Goal: Task Accomplishment & Management: Use online tool/utility

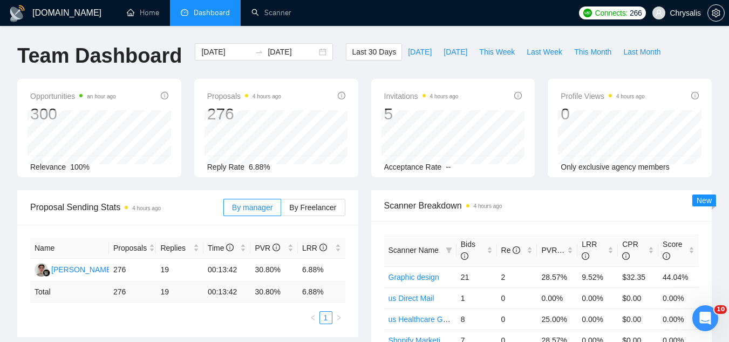
click at [684, 13] on span "Chrysalis" at bounding box center [685, 13] width 31 height 0
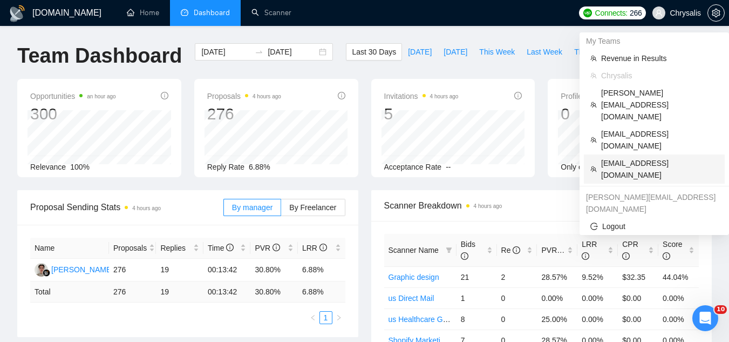
click at [624, 157] on span "[EMAIL_ADDRESS][DOMAIN_NAME]" at bounding box center [659, 169] width 117 height 24
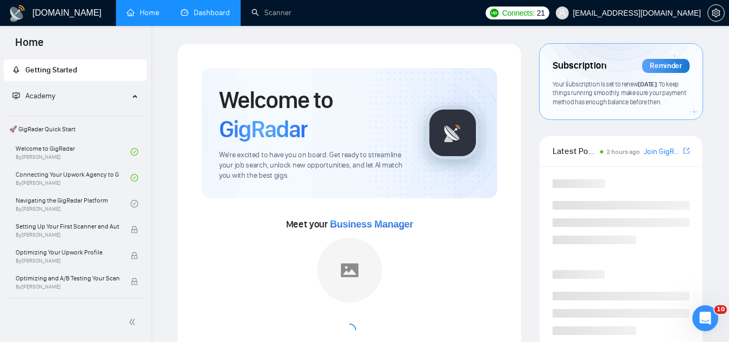
click at [206, 12] on link "Dashboard" at bounding box center [205, 12] width 49 height 9
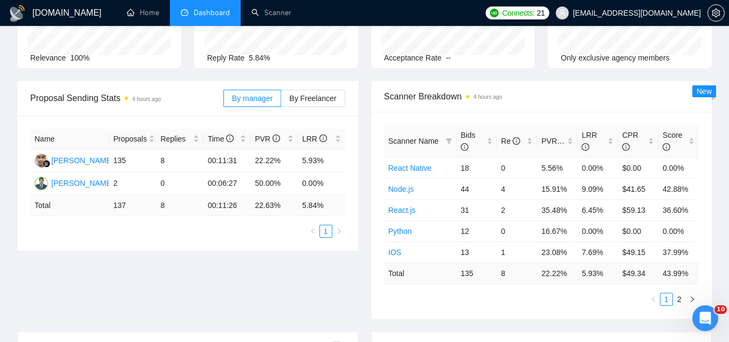
scroll to position [108, 0]
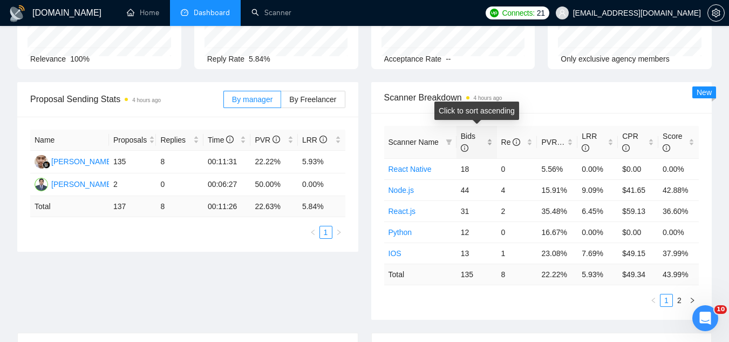
click at [492, 138] on div "Bids" at bounding box center [477, 142] width 32 height 24
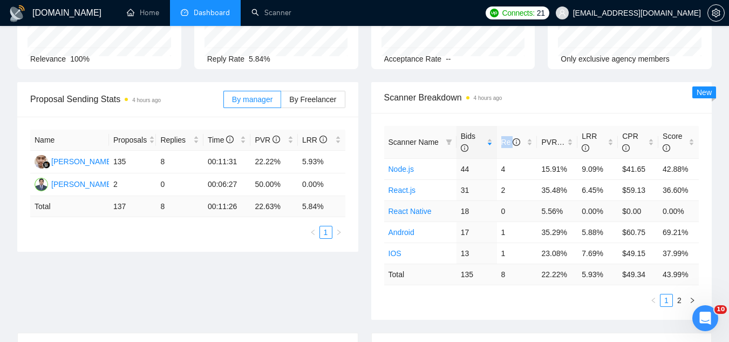
click at [409, 213] on link "React Native" at bounding box center [410, 211] width 43 height 9
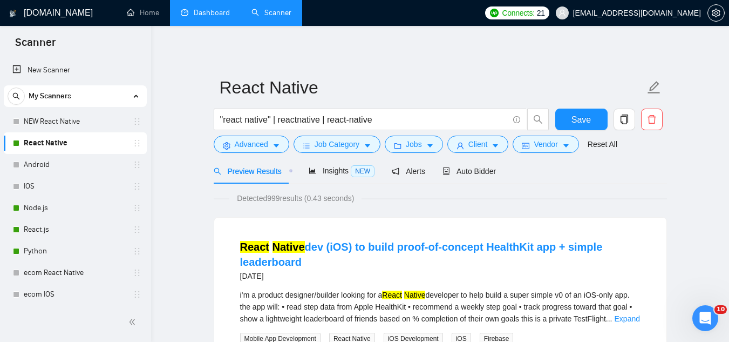
click at [215, 11] on link "Dashboard" at bounding box center [205, 12] width 49 height 9
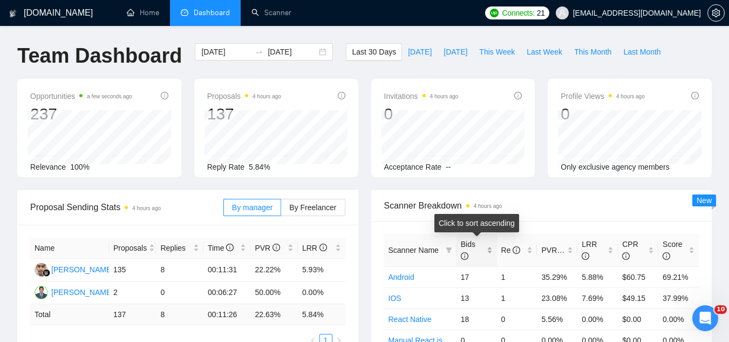
click at [491, 249] on div "Bids" at bounding box center [477, 250] width 32 height 24
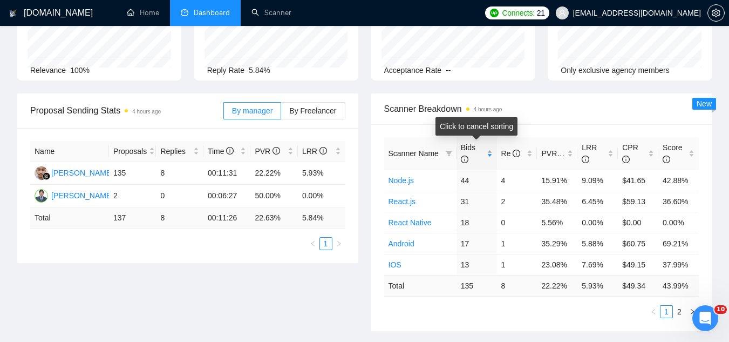
scroll to position [108, 0]
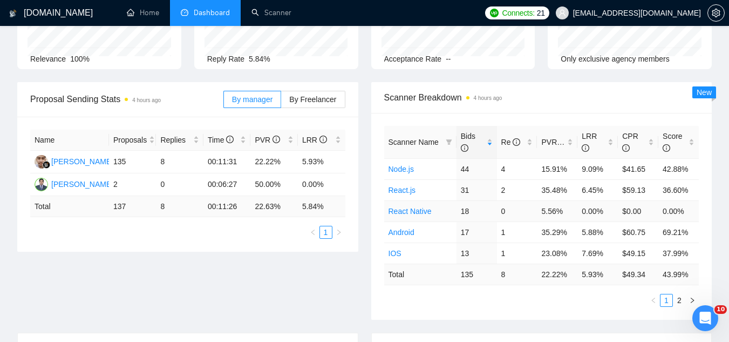
click at [430, 212] on link "React Native" at bounding box center [410, 211] width 43 height 9
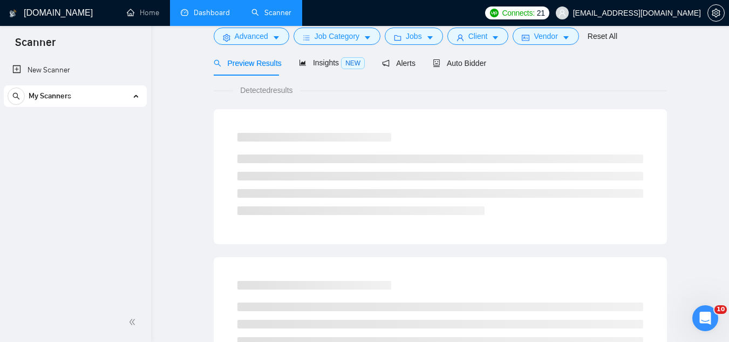
scroll to position [43, 0]
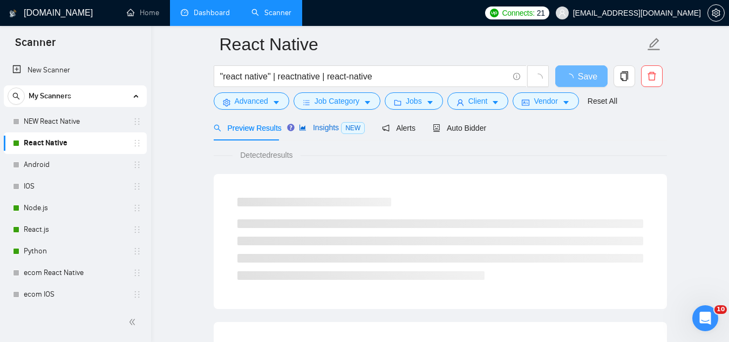
click at [328, 130] on span "Insights NEW" at bounding box center [332, 127] width 66 height 9
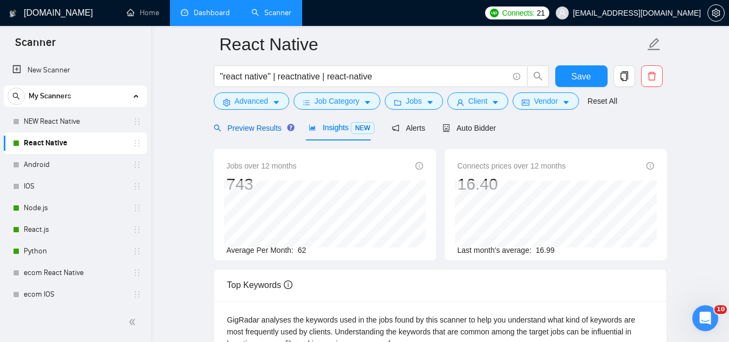
click at [245, 130] on span "Preview Results" at bounding box center [253, 128] width 78 height 9
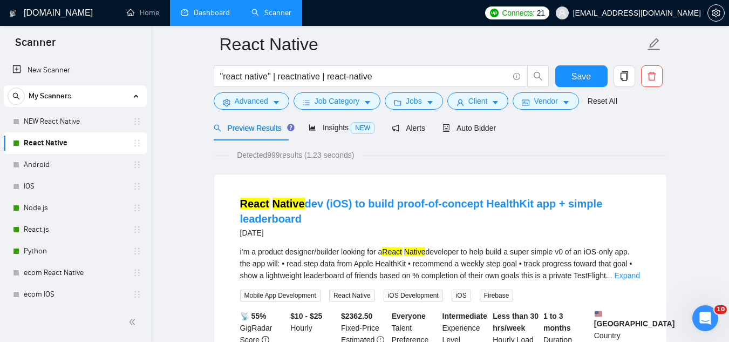
click at [208, 12] on link "Dashboard" at bounding box center [205, 12] width 49 height 9
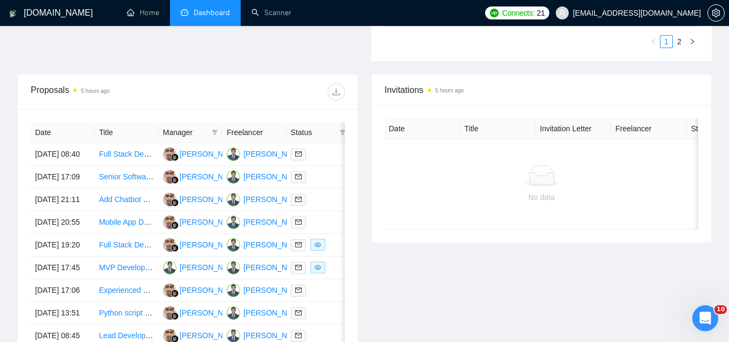
scroll to position [367, 0]
click at [138, 165] on td "Full Stack Developer Needed for Social Media Platform Using Python, React, and …" at bounding box center [126, 154] width 64 height 23
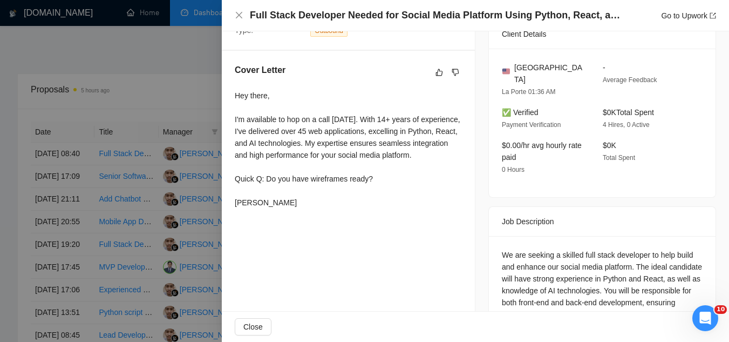
scroll to position [324, 0]
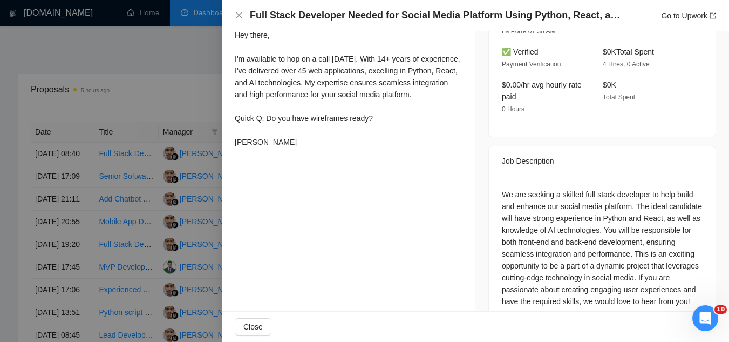
click at [165, 68] on div at bounding box center [364, 171] width 729 height 342
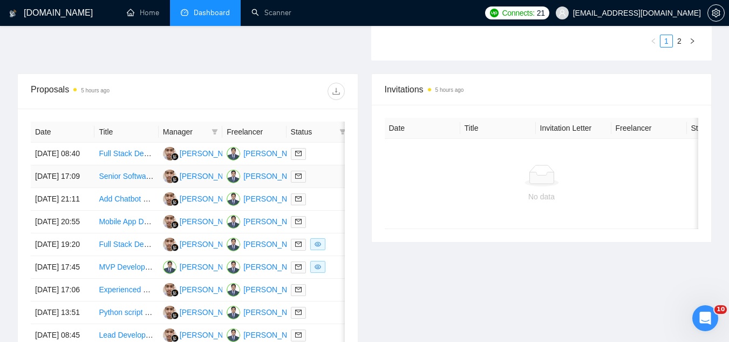
click at [135, 188] on td "Senior Software Engineer — Duffel API (Flights)" at bounding box center [126, 176] width 64 height 23
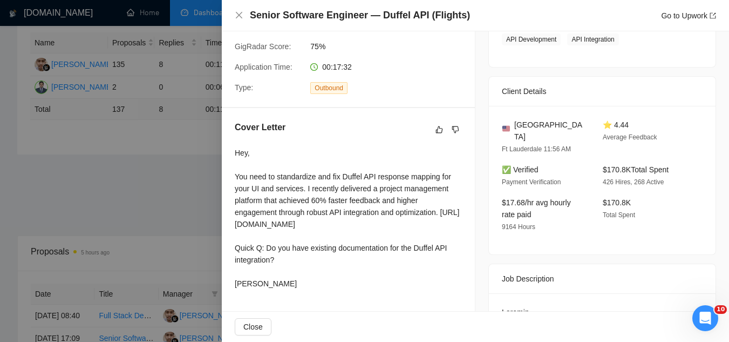
scroll to position [270, 0]
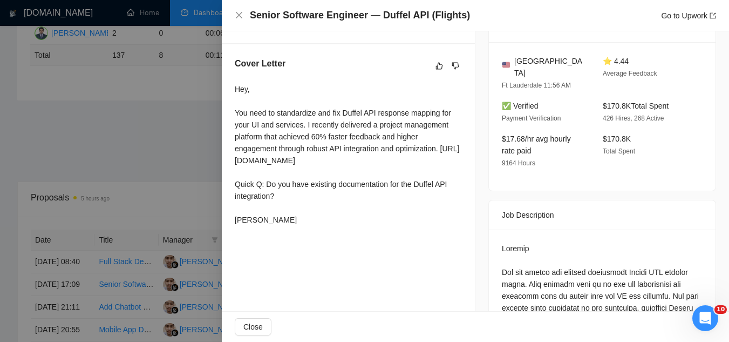
click at [187, 207] on div at bounding box center [364, 171] width 729 height 342
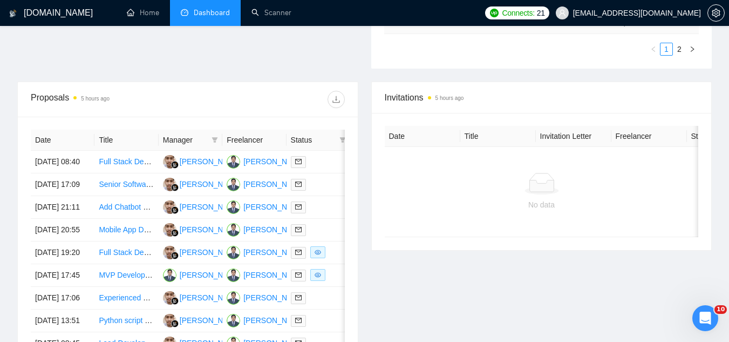
scroll to position [367, 0]
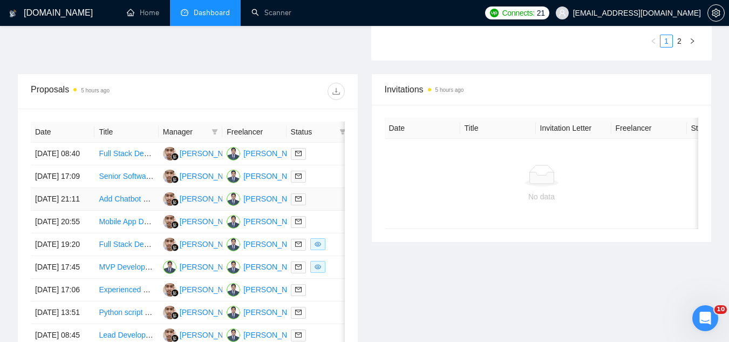
click at [133, 211] on td "Add Chatbot Feature to Existing SaaS Web App" at bounding box center [126, 199] width 64 height 23
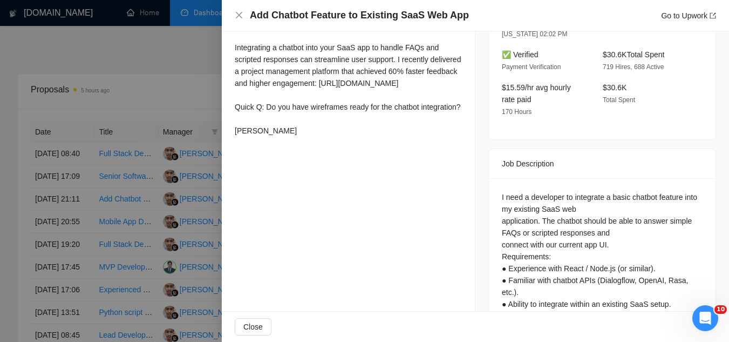
scroll to position [205, 0]
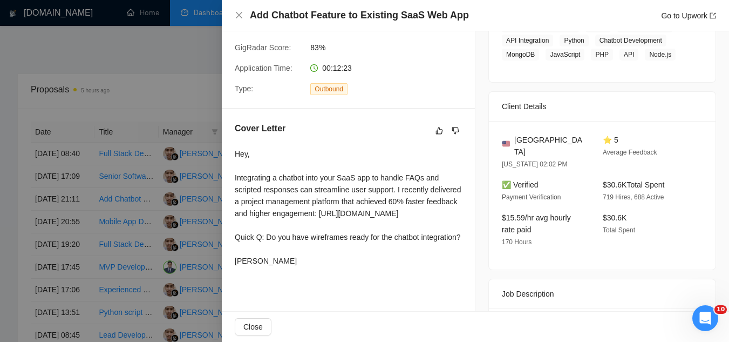
click at [187, 95] on div at bounding box center [364, 171] width 729 height 342
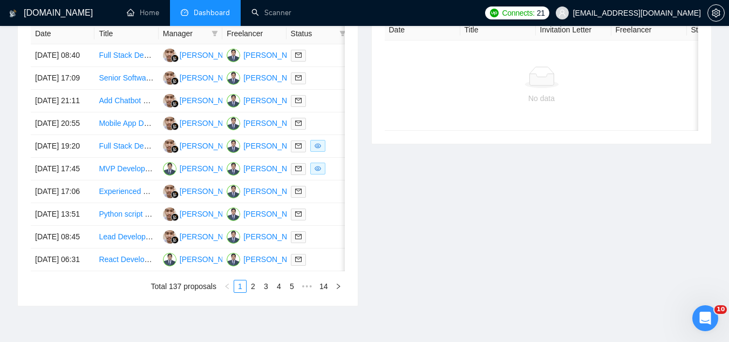
scroll to position [475, 0]
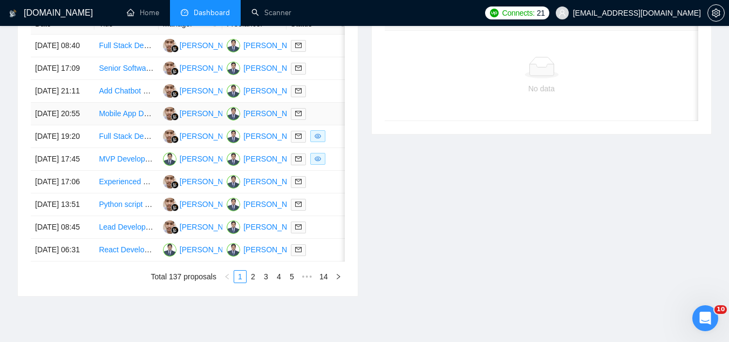
click at [131, 125] on td "Mobile App Developer (React Native) – iOS/Android Fintech App" at bounding box center [126, 114] width 64 height 23
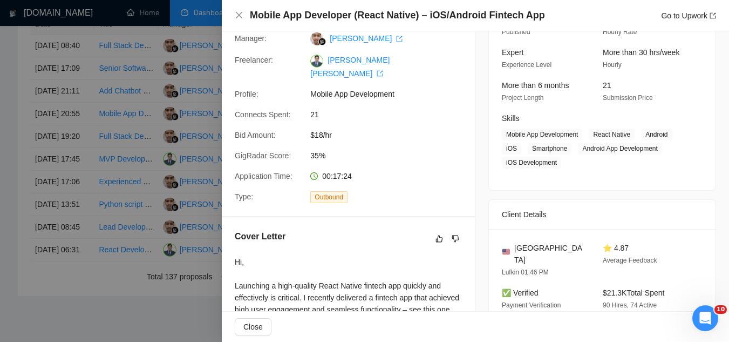
scroll to position [0, 0]
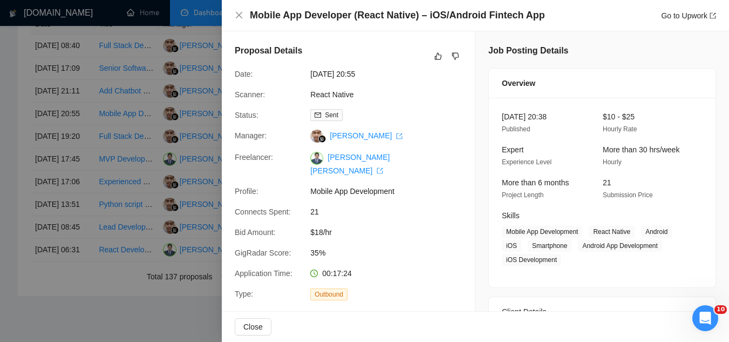
click at [123, 229] on div at bounding box center [364, 171] width 729 height 342
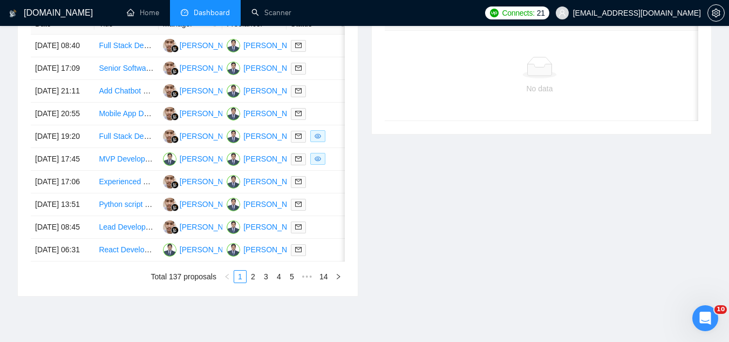
click at [123, 171] on td "MVP Development for Innovative Project" at bounding box center [126, 159] width 64 height 23
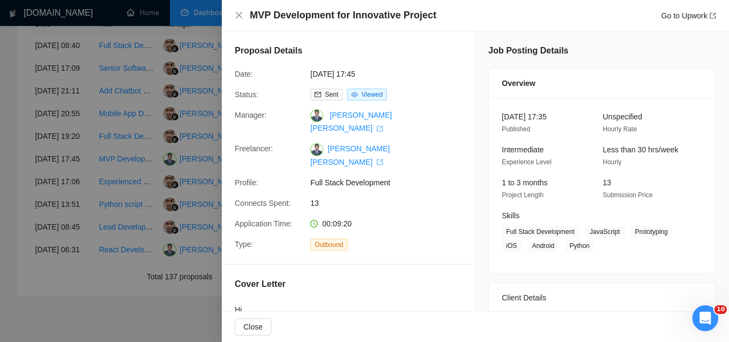
click at [143, 256] on div at bounding box center [364, 171] width 729 height 342
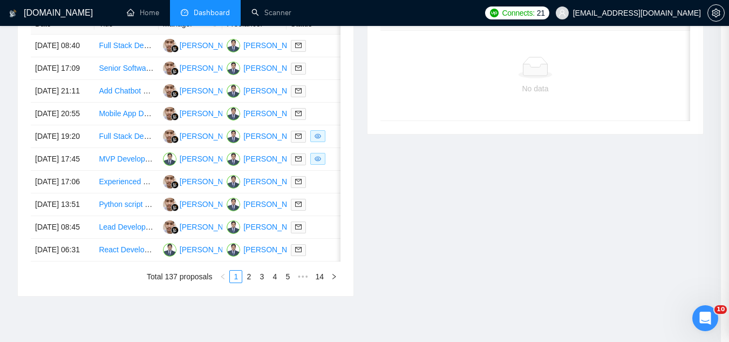
click at [143, 193] on td "Experienced Node.js Developer for SMS Platform Troubleshooting" at bounding box center [126, 182] width 64 height 23
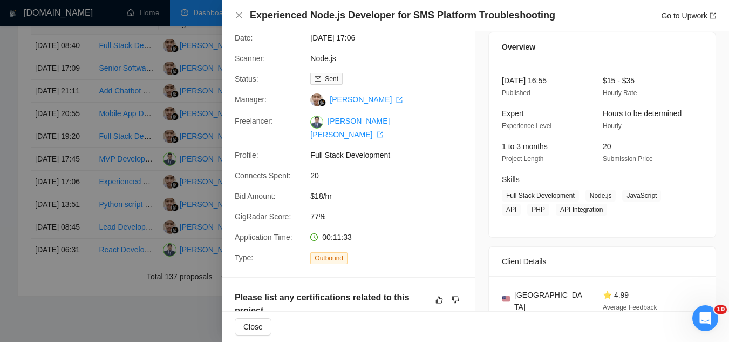
scroll to position [54, 0]
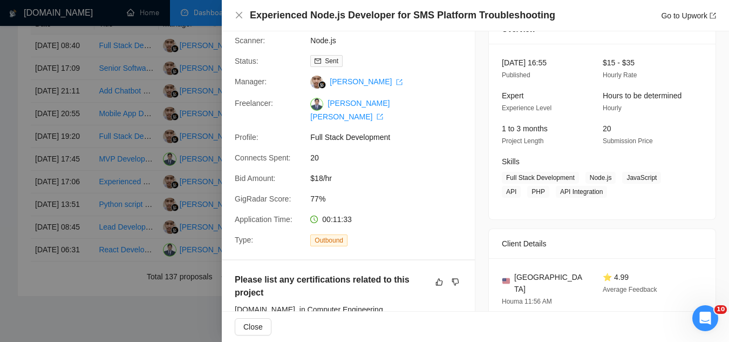
click at [118, 296] on div at bounding box center [364, 171] width 729 height 342
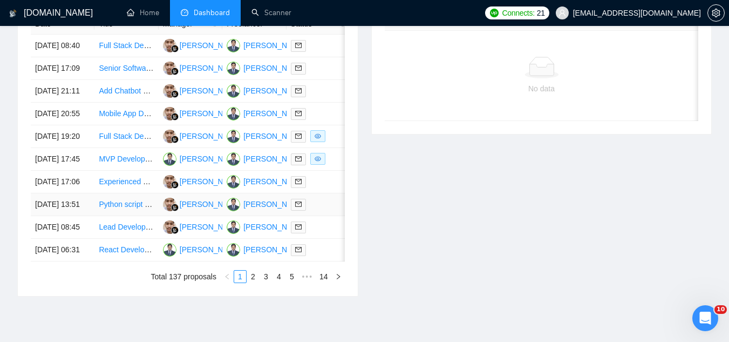
click at [118, 216] on td "Python script updates and automation" at bounding box center [126, 204] width 64 height 23
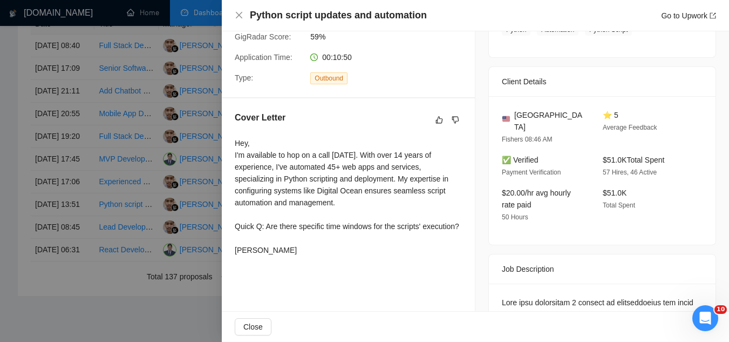
scroll to position [529, 0]
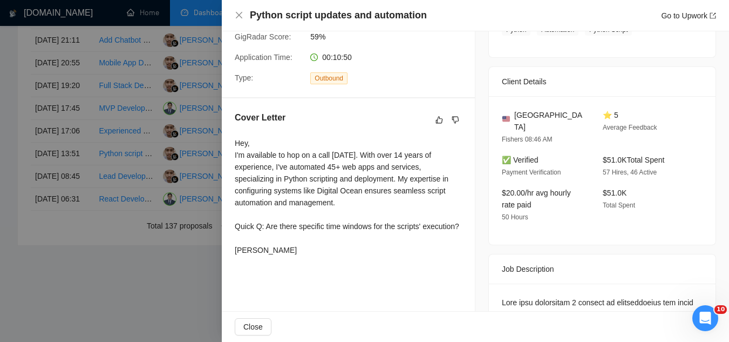
click at [130, 269] on div at bounding box center [364, 171] width 729 height 342
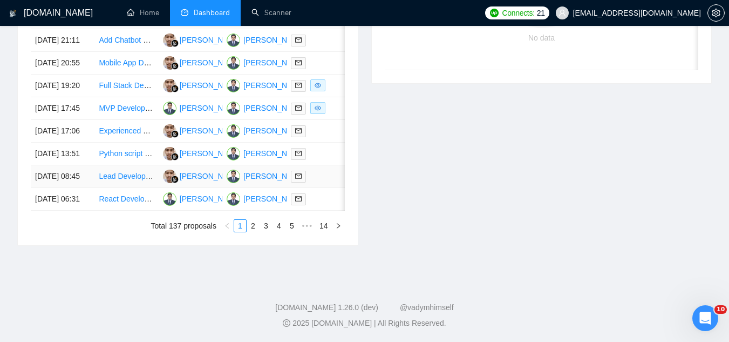
click at [130, 188] on td "Lead Developer for Travel App MVP" at bounding box center [126, 176] width 64 height 23
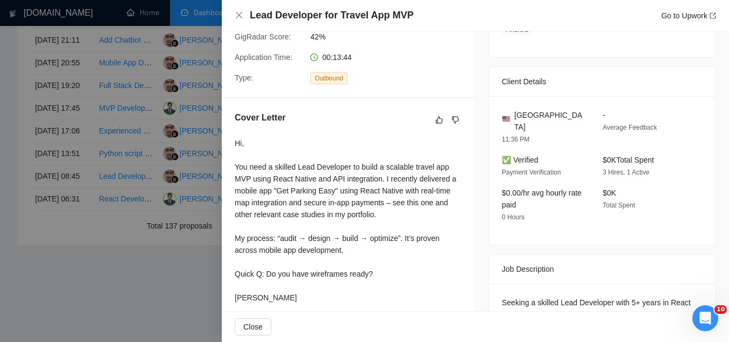
scroll to position [583, 0]
click at [89, 313] on div at bounding box center [364, 171] width 729 height 342
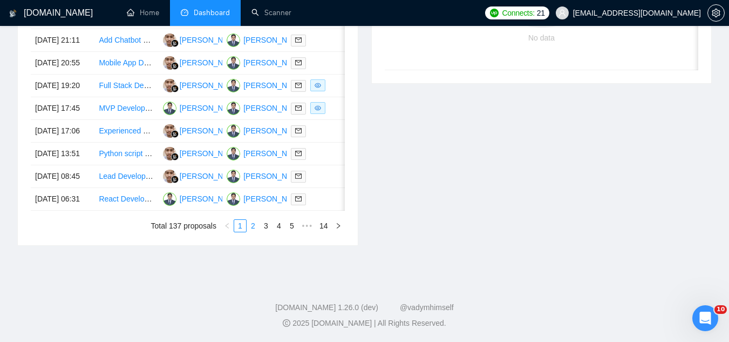
click at [250, 232] on link "2" at bounding box center [253, 226] width 12 height 12
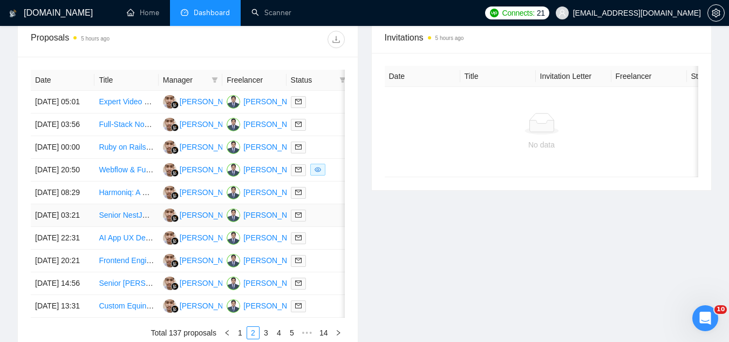
scroll to position [421, 0]
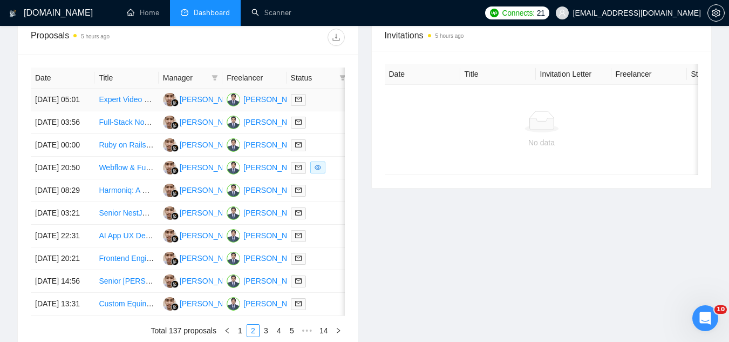
click at [137, 111] on td "Expert Video Upload & Streaming Backend Developer Needed" at bounding box center [126, 100] width 64 height 23
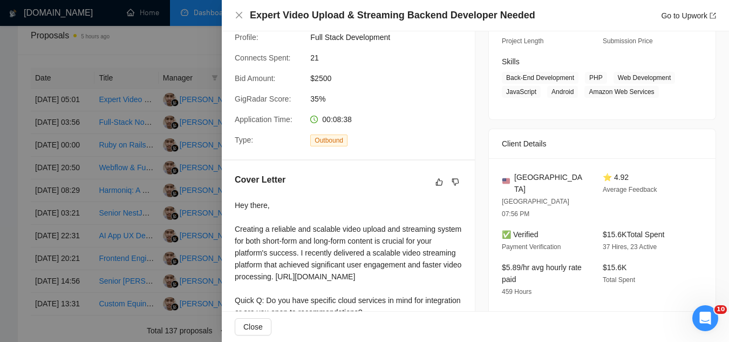
scroll to position [17, 0]
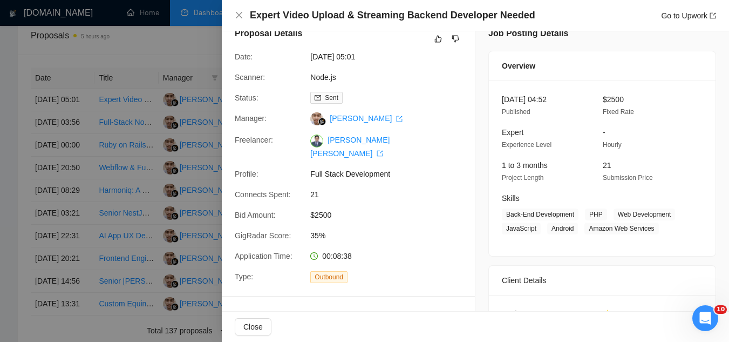
click at [215, 188] on div at bounding box center [364, 171] width 729 height 342
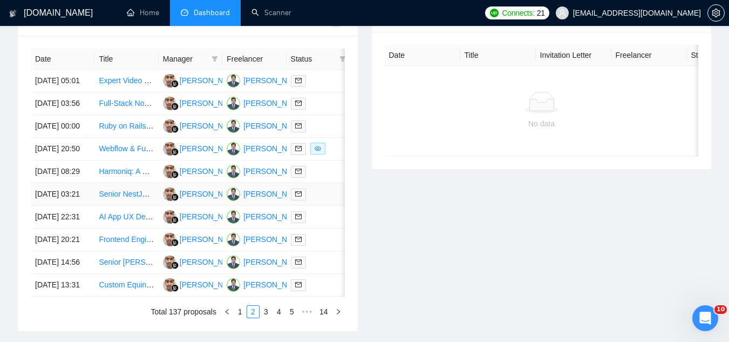
scroll to position [421, 0]
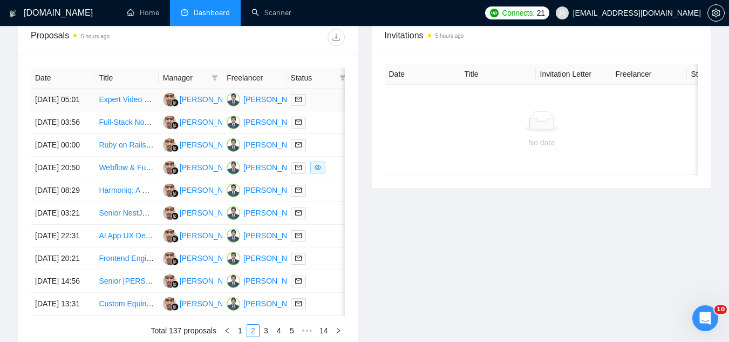
click at [135, 104] on link "Expert Video Upload & Streaming Backend Developer Needed" at bounding box center [203, 99] width 209 height 9
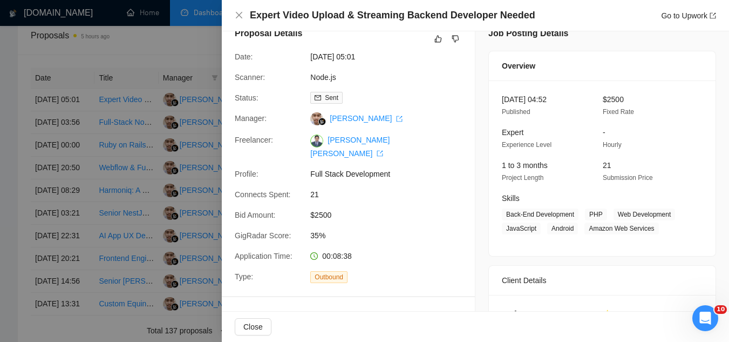
click at [202, 65] on div at bounding box center [364, 171] width 729 height 342
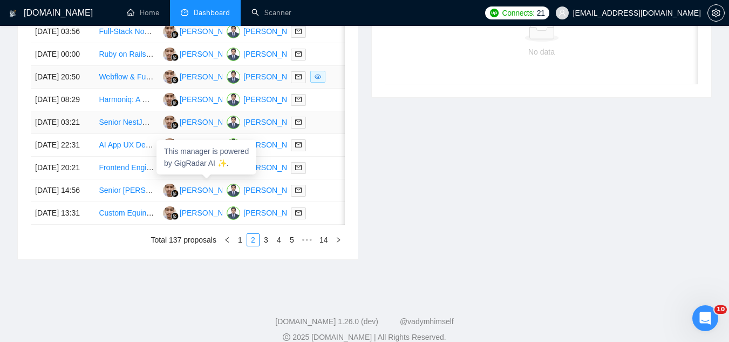
scroll to position [529, 0]
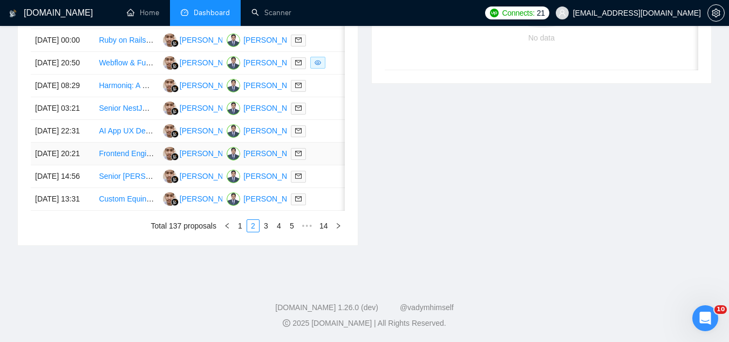
click at [130, 165] on td "Frontend Engineer Needed for Solana Project" at bounding box center [126, 154] width 64 height 23
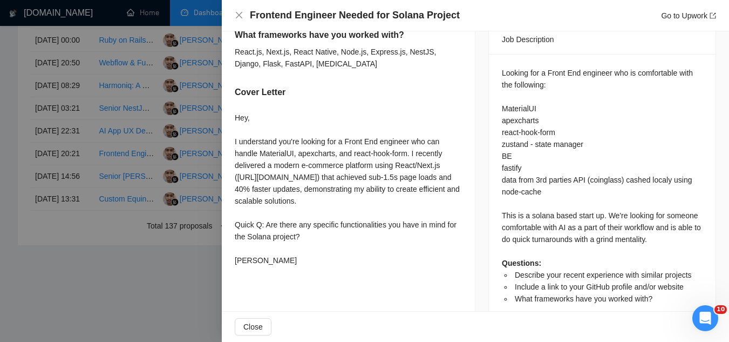
scroll to position [458, 0]
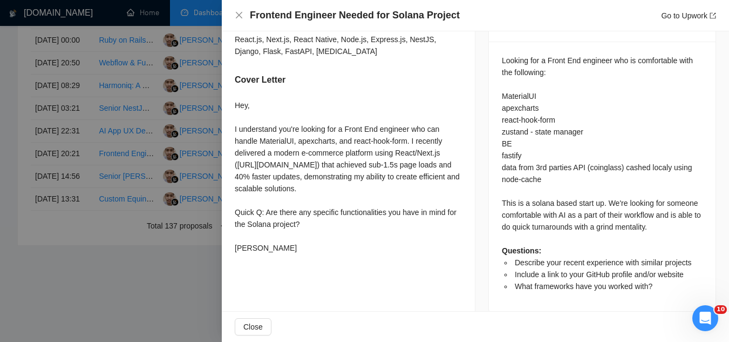
click at [153, 235] on div at bounding box center [364, 171] width 729 height 342
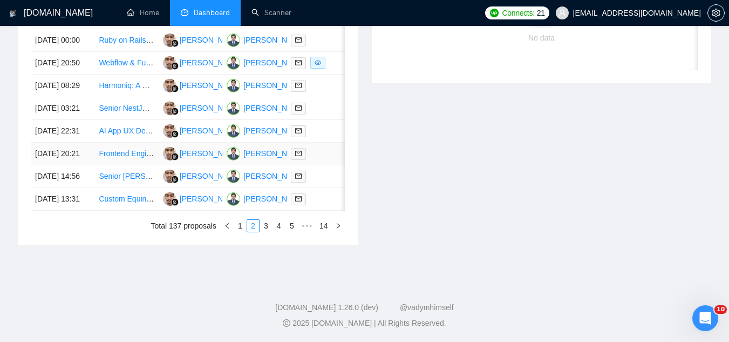
click at [116, 158] on link "Frontend Engineer Needed for Solana Project" at bounding box center [175, 153] width 153 height 9
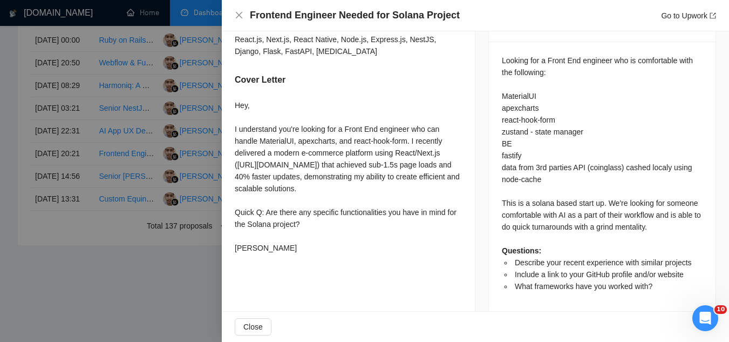
click at [160, 148] on div at bounding box center [364, 171] width 729 height 342
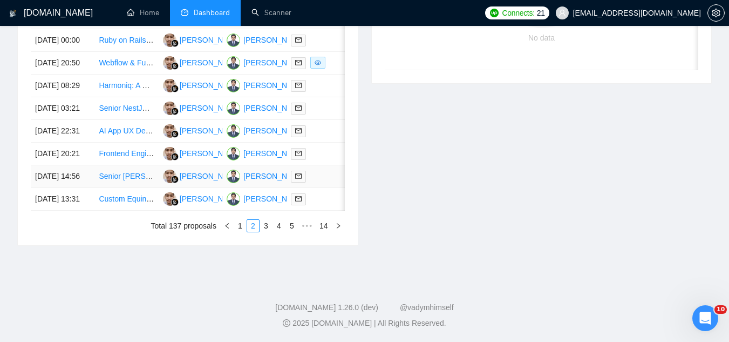
click at [126, 188] on td "Senior [PERSON_NAME]" at bounding box center [126, 176] width 64 height 23
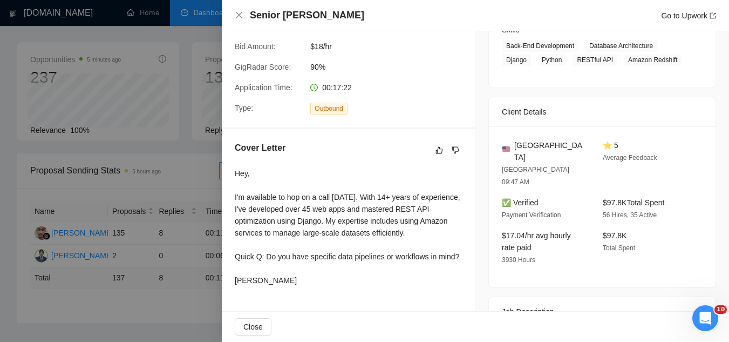
scroll to position [0, 0]
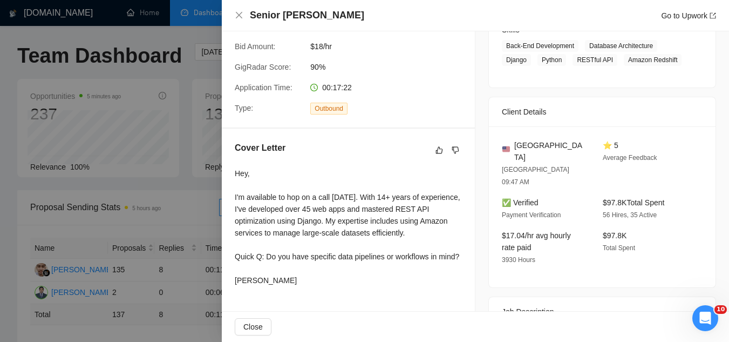
click at [184, 207] on div at bounding box center [364, 171] width 729 height 342
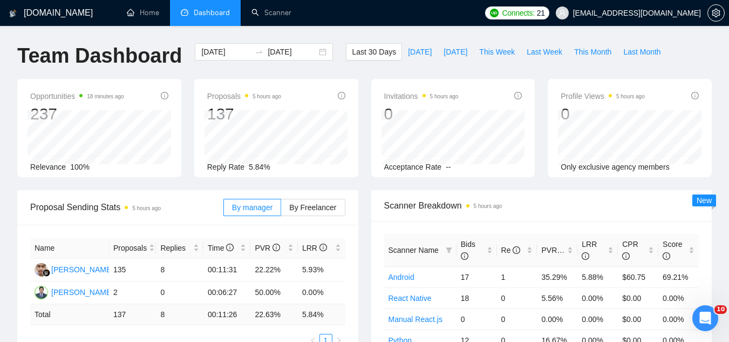
click at [277, 15] on link "Scanner" at bounding box center [272, 12] width 40 height 9
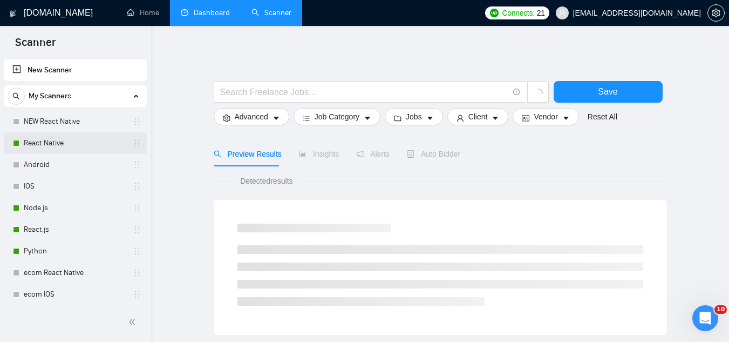
click at [72, 139] on link "React Native" at bounding box center [75, 143] width 103 height 22
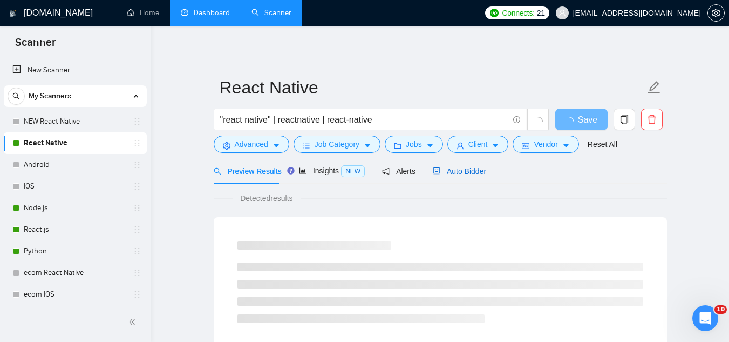
click at [462, 172] on span "Auto Bidder" at bounding box center [459, 171] width 53 height 9
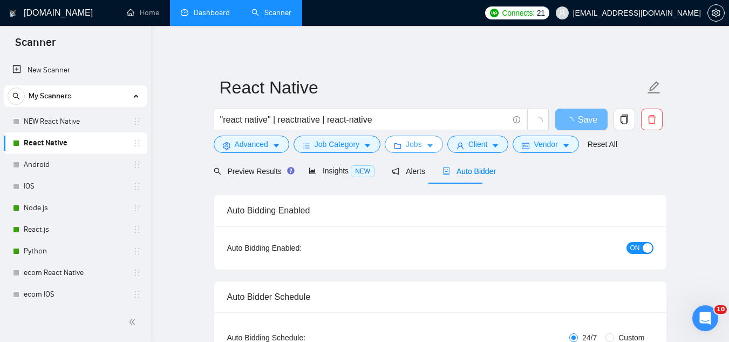
click at [417, 149] on span "Jobs" at bounding box center [414, 144] width 16 height 12
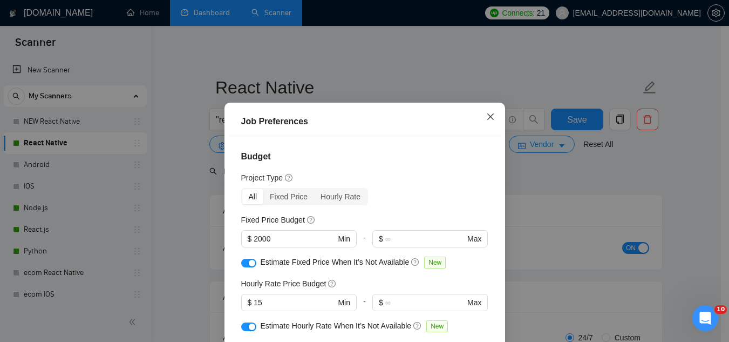
click at [489, 118] on icon "close" at bounding box center [490, 116] width 9 height 9
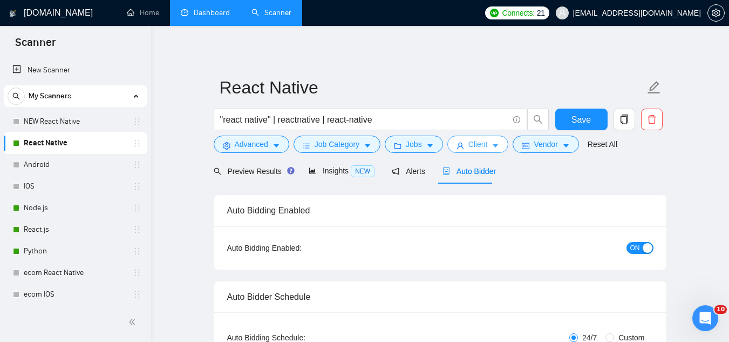
click at [469, 148] on span "Client" at bounding box center [478, 144] width 19 height 12
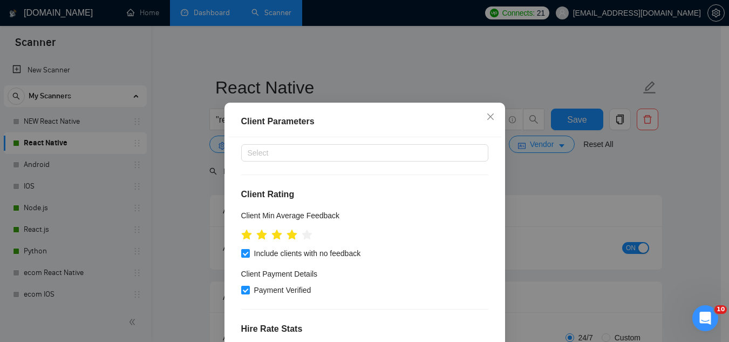
scroll to position [162, 0]
click at [244, 285] on input "Payment Verified" at bounding box center [245, 289] width 8 height 8
checkbox input "false"
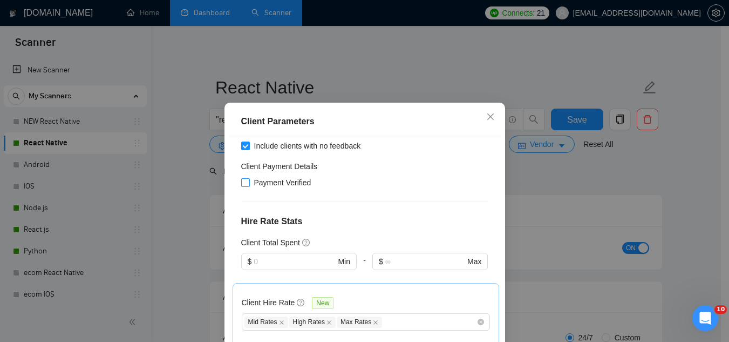
scroll to position [270, 0]
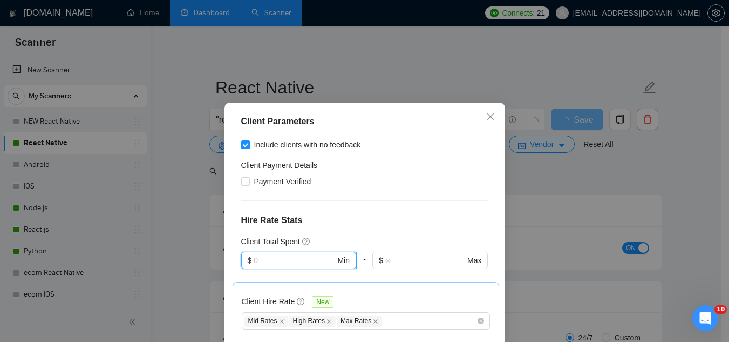
click at [289, 254] on input "text" at bounding box center [295, 260] width 82 height 12
type input "1"
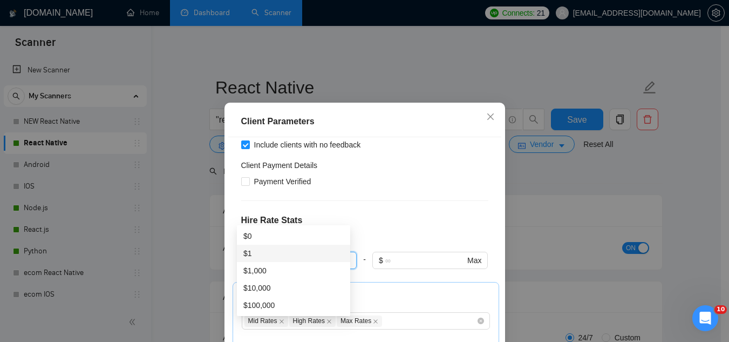
click at [397, 166] on div "Client Location Include Client Countries [GEOGRAPHIC_DATA] [GEOGRAPHIC_DATA] [G…" at bounding box center [364, 256] width 273 height 239
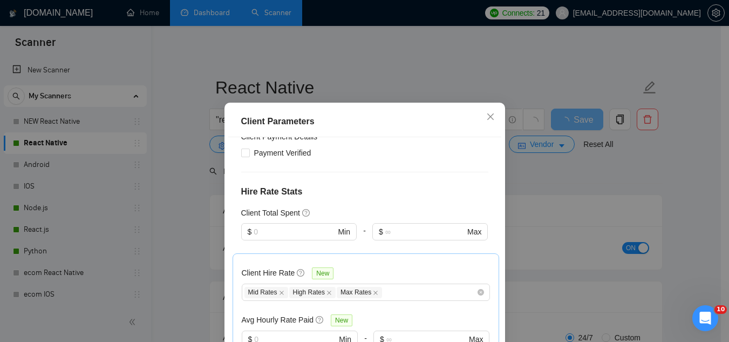
scroll to position [324, 0]
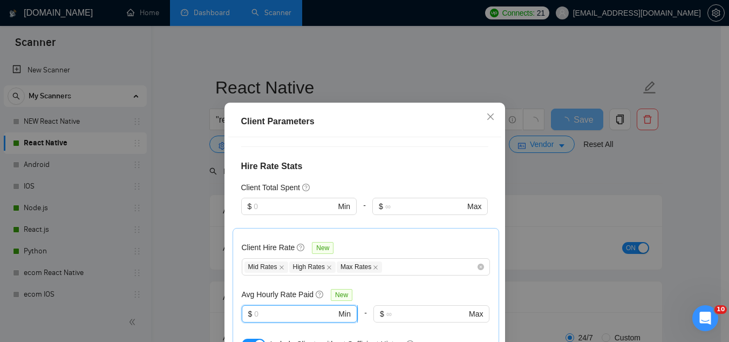
click at [282, 308] on input "text" at bounding box center [295, 314] width 82 height 12
type input "16"
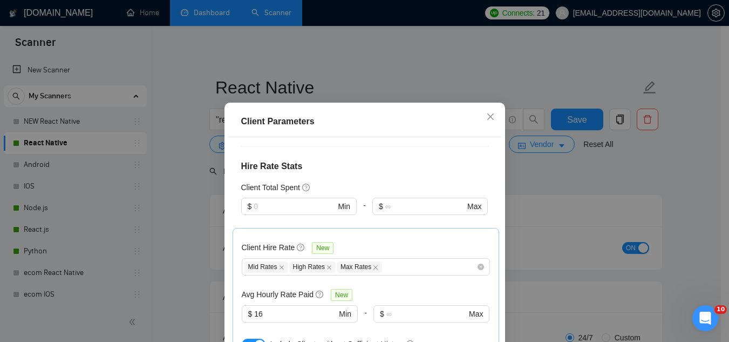
click at [410, 237] on div "Client Hire Rate New Mid Rates High Rates Max Rates Avg Hourly Rate Paid New $ …" at bounding box center [366, 295] width 248 height 116
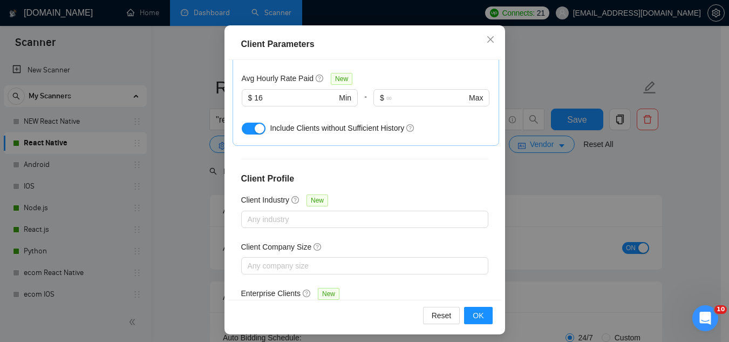
scroll to position [83, 0]
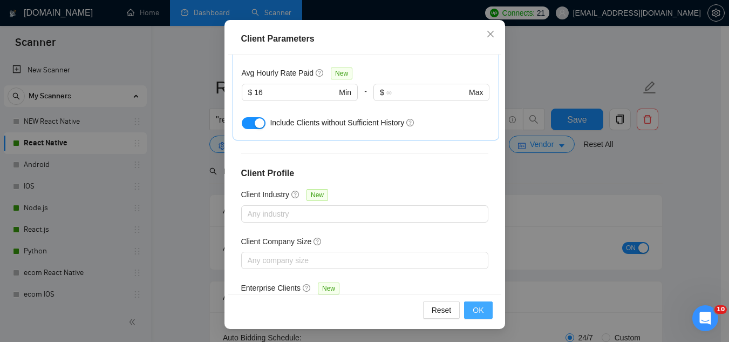
click at [467, 312] on button "OK" at bounding box center [478, 309] width 28 height 17
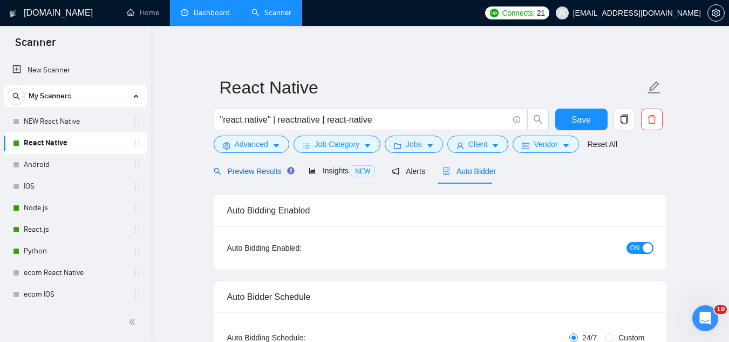
click at [249, 177] on div "Preview Results" at bounding box center [253, 171] width 78 height 12
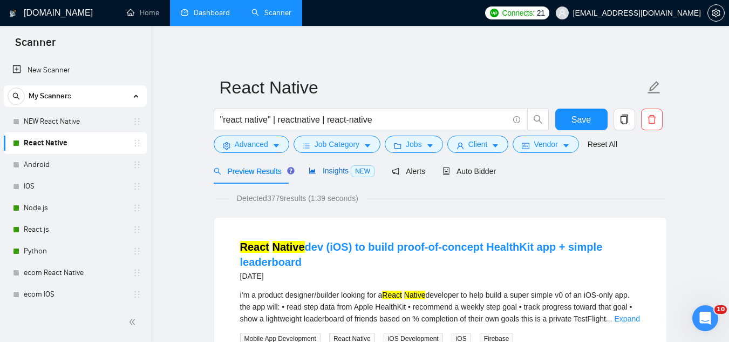
click at [330, 172] on span "Insights NEW" at bounding box center [342, 170] width 66 height 9
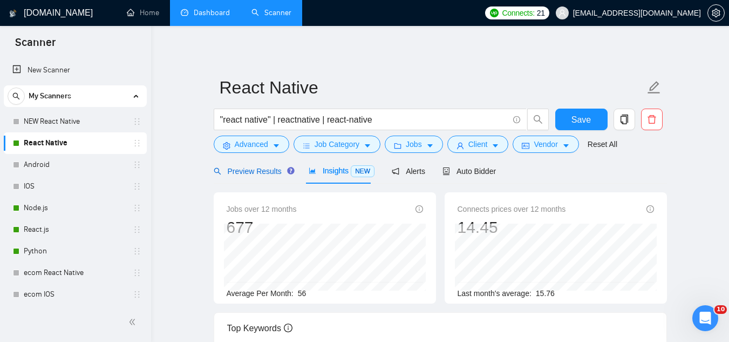
click at [248, 174] on span "Preview Results" at bounding box center [253, 171] width 78 height 9
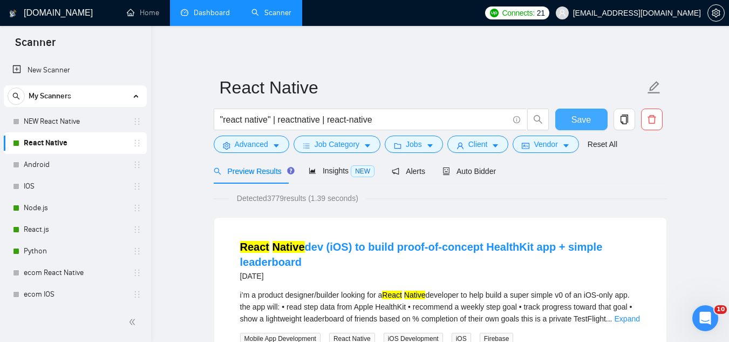
click at [575, 122] on span "Save" at bounding box center [581, 119] width 19 height 13
click at [409, 141] on span "Jobs" at bounding box center [414, 144] width 16 height 12
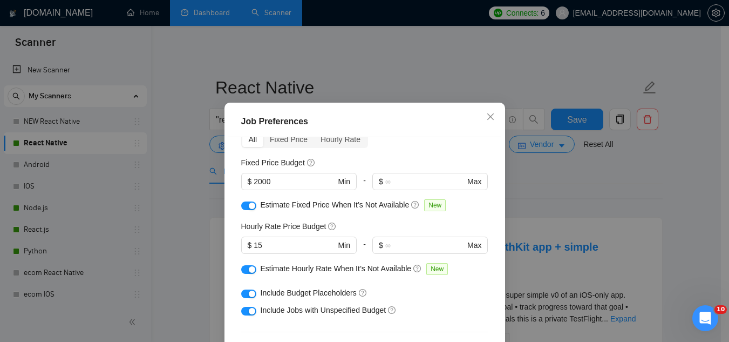
scroll to position [54, 0]
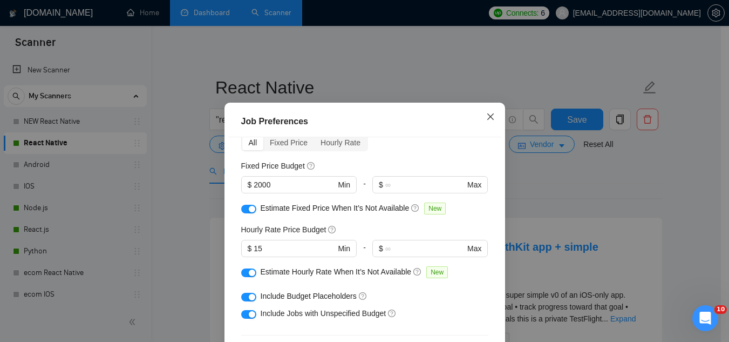
click at [486, 116] on icon "close" at bounding box center [490, 116] width 9 height 9
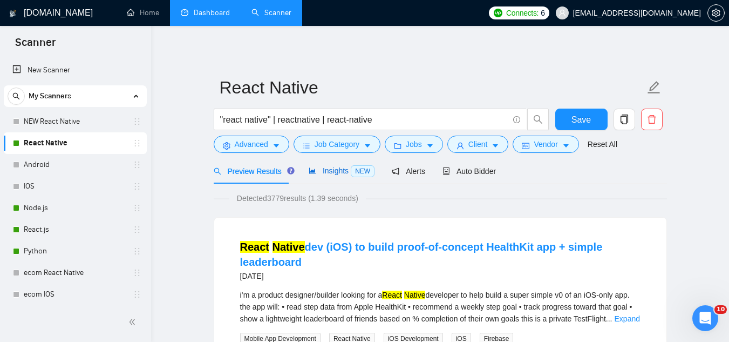
click at [337, 171] on span "Insights NEW" at bounding box center [342, 170] width 66 height 9
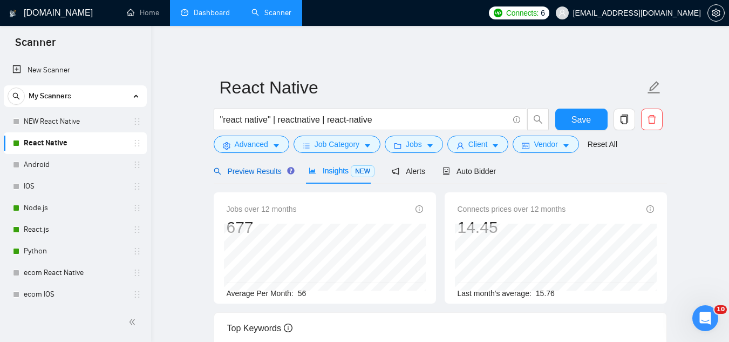
click at [252, 173] on span "Preview Results" at bounding box center [253, 171] width 78 height 9
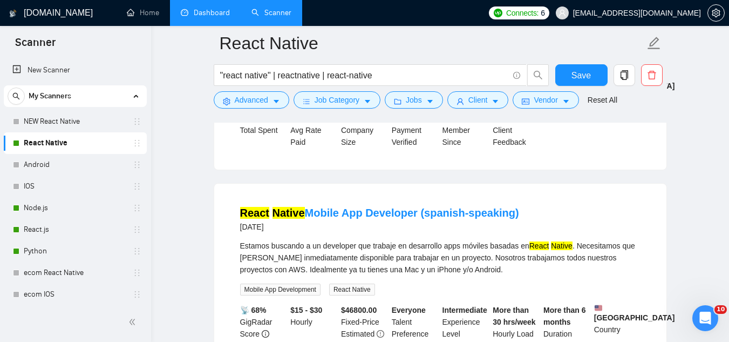
scroll to position [540, 0]
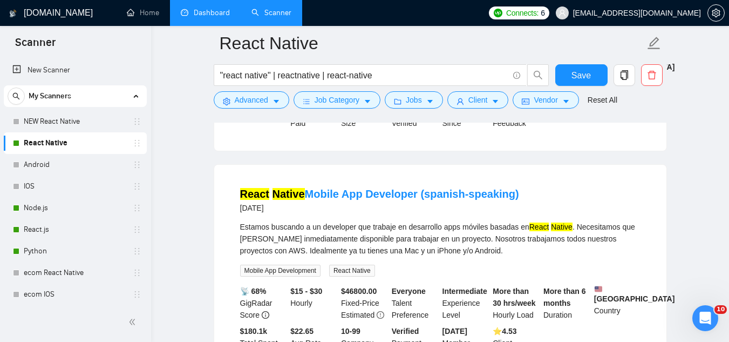
click at [515, 208] on div "React Native Mobile App Developer (spanish-speaking) [DATE]" at bounding box center [440, 200] width 401 height 28
click at [432, 200] on link "React Native Mobile App Developer (spanish-speaking)" at bounding box center [379, 194] width 279 height 12
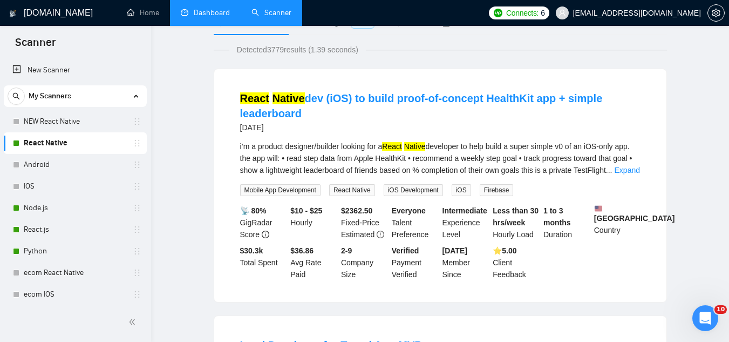
scroll to position [0, 0]
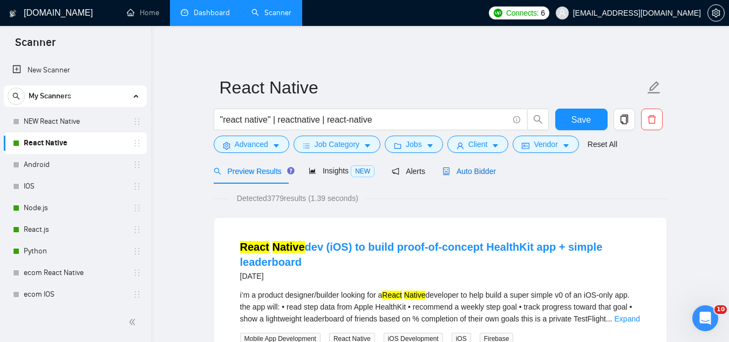
click at [469, 169] on span "Auto Bidder" at bounding box center [469, 171] width 53 height 9
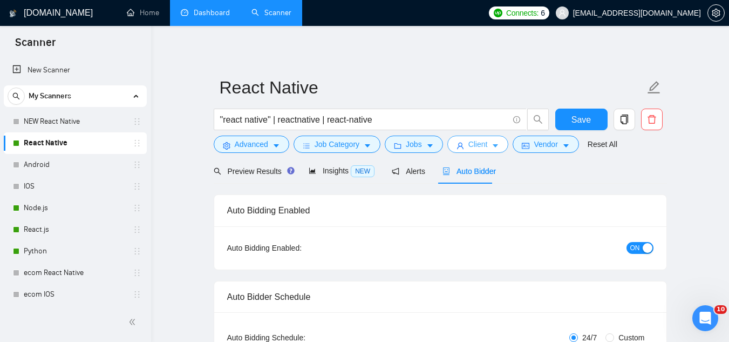
click at [477, 147] on span "Client" at bounding box center [478, 144] width 19 height 12
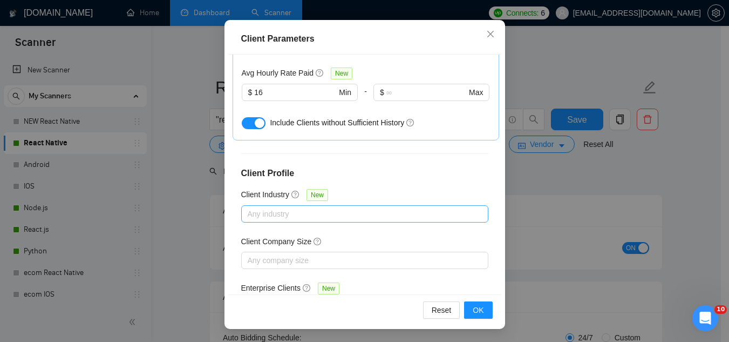
scroll to position [409, 0]
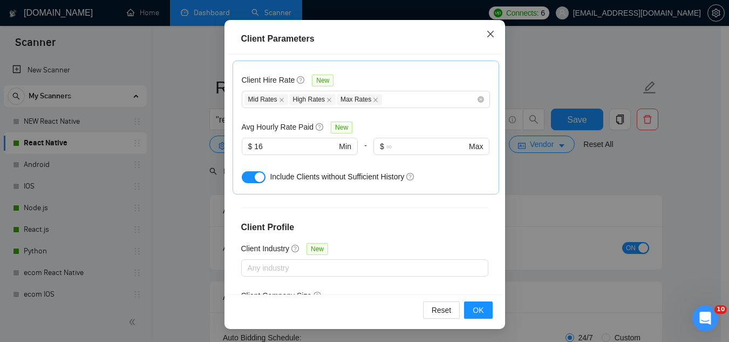
click at [489, 35] on icon "close" at bounding box center [490, 34] width 9 height 9
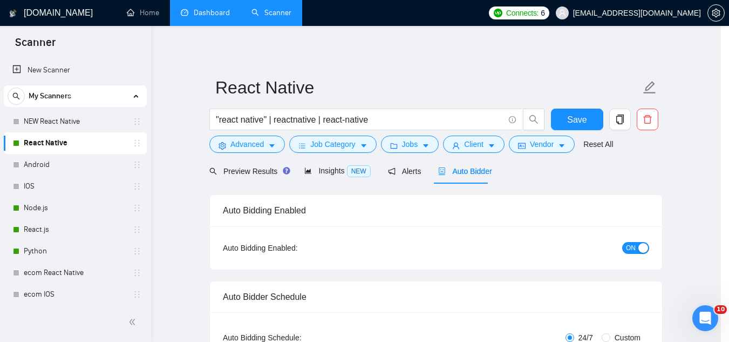
scroll to position [44, 0]
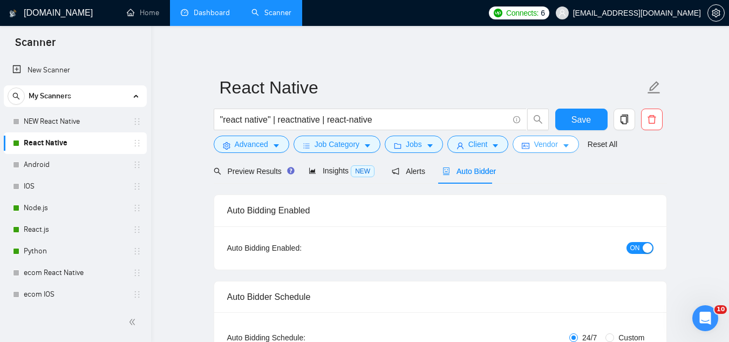
click at [529, 148] on button "Vendor" at bounding box center [546, 144] width 66 height 17
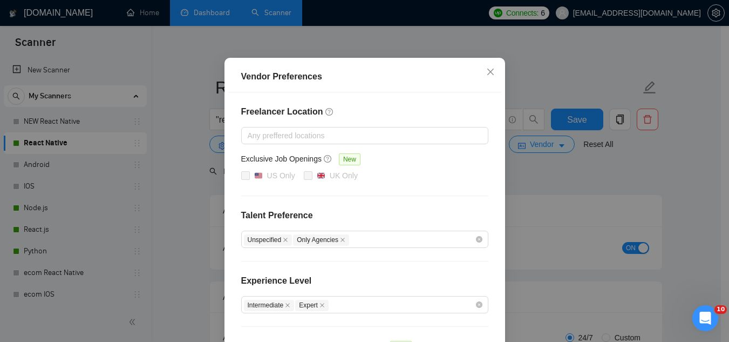
scroll to position [158, 0]
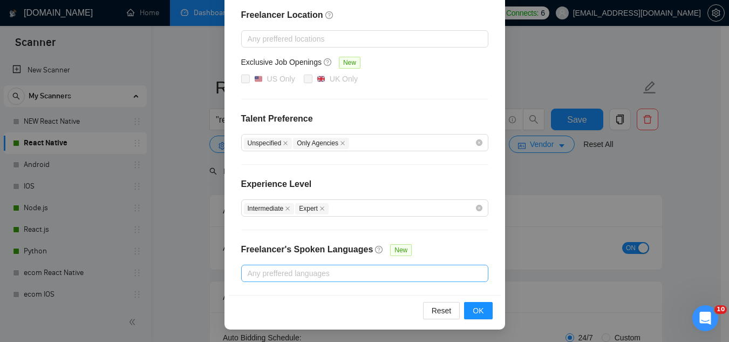
click at [391, 277] on div at bounding box center [359, 273] width 231 height 13
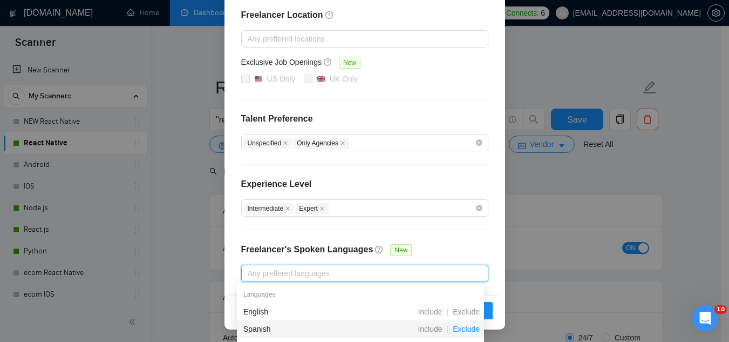
click at [466, 328] on span "Exclude" at bounding box center [467, 329] width 36 height 9
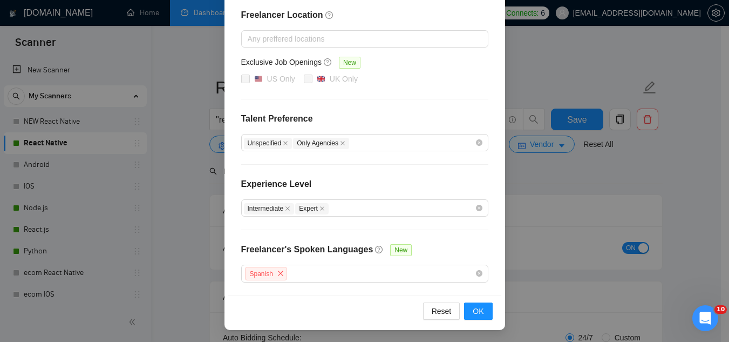
click at [431, 173] on div "Freelancer Location Any preffered locations Exclusive Job Openings New US Only …" at bounding box center [364, 146] width 273 height 300
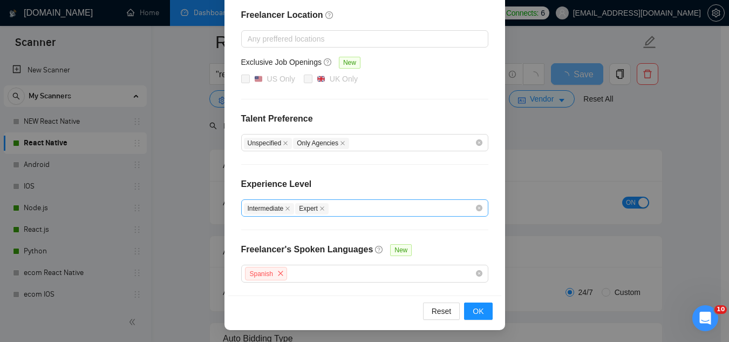
scroll to position [54, 0]
click at [477, 308] on span "OK" at bounding box center [478, 311] width 11 height 12
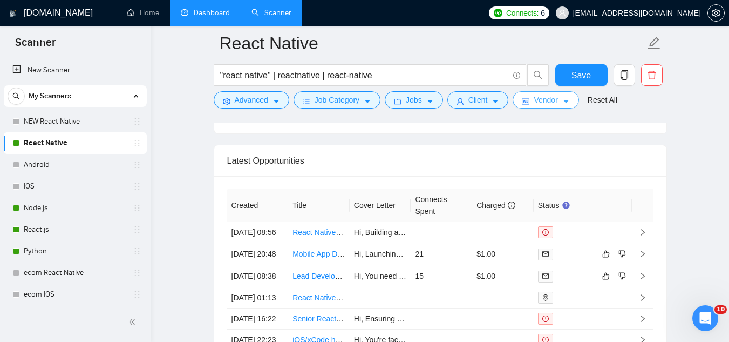
scroll to position [2862, 0]
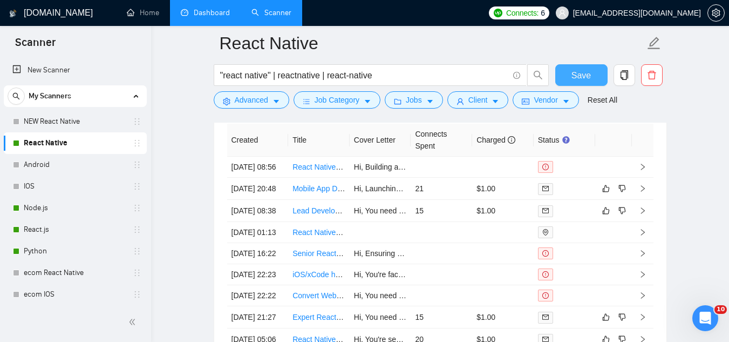
click at [585, 77] on span "Save" at bounding box center [581, 75] width 19 height 13
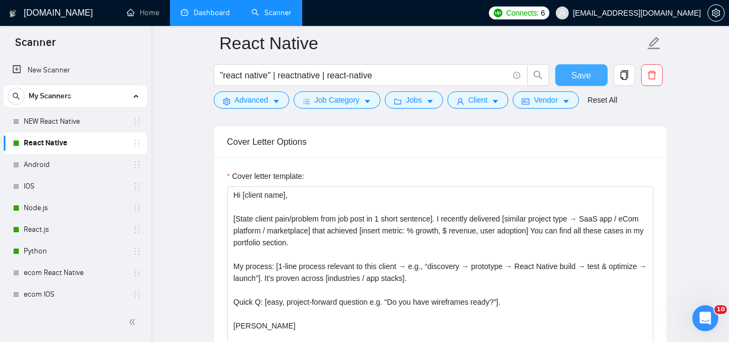
scroll to position [1242, 0]
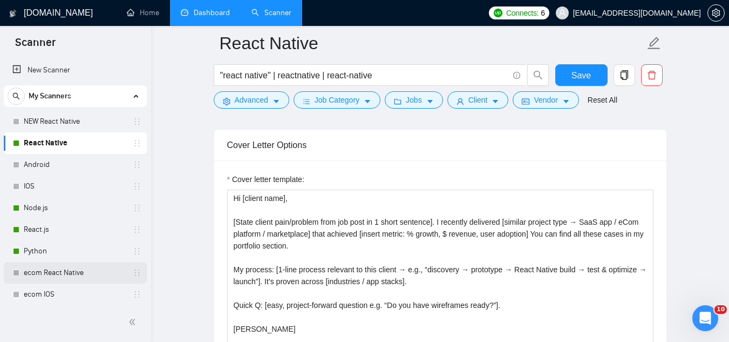
click at [51, 274] on link "ecom React Native" at bounding box center [75, 273] width 103 height 22
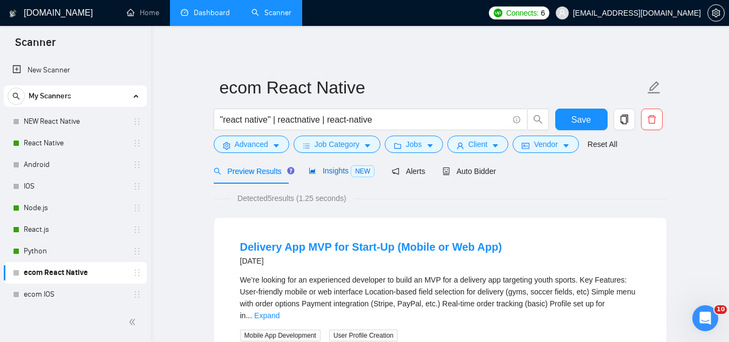
click at [336, 172] on span "Insights NEW" at bounding box center [342, 170] width 66 height 9
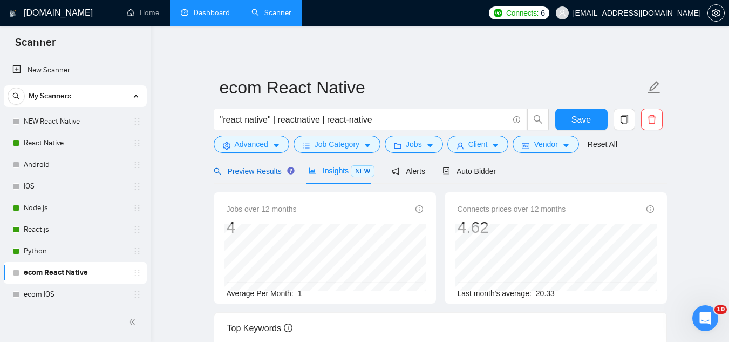
click at [267, 173] on span "Preview Results" at bounding box center [253, 171] width 78 height 9
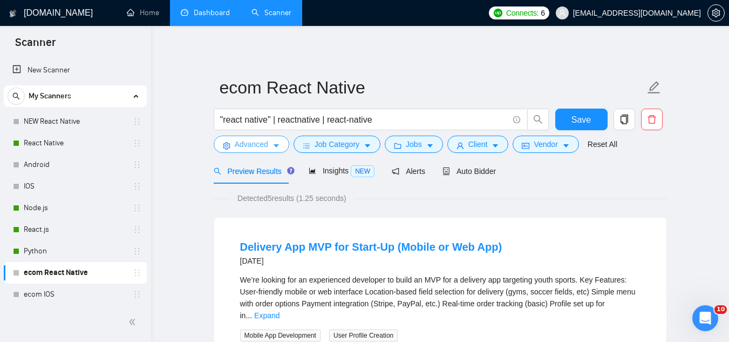
click at [252, 139] on span "Advanced" at bounding box center [251, 144] width 33 height 12
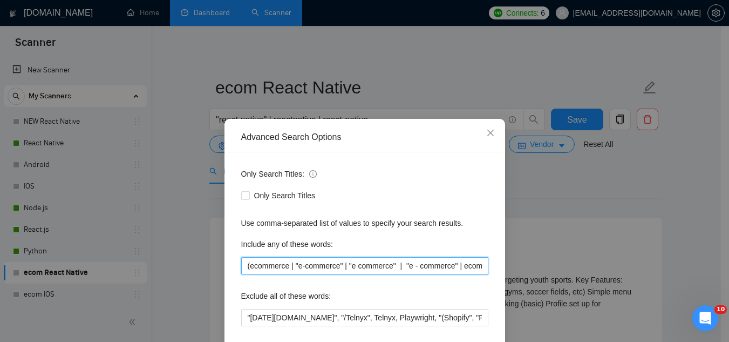
click at [368, 267] on input "(ecommerce | "e-commerce" | "e commerce" | "e - commerce" | ecomm | "e comm" | …" at bounding box center [364, 265] width 247 height 17
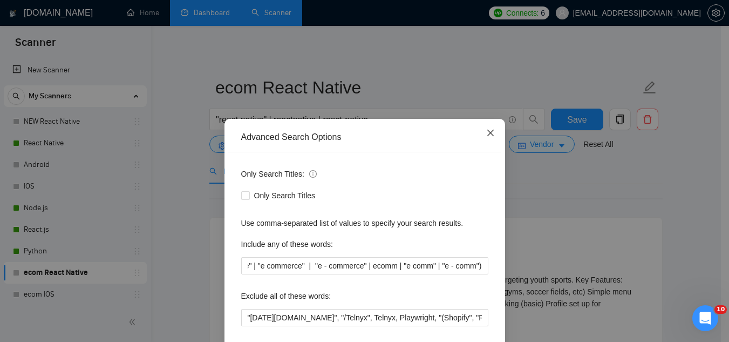
click at [488, 134] on icon "close" at bounding box center [490, 133] width 6 height 6
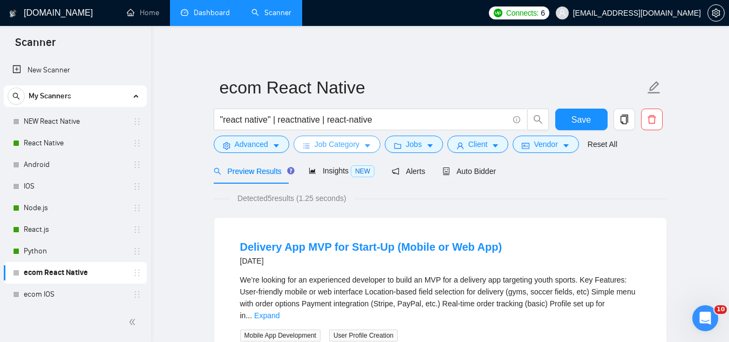
click at [341, 143] on span "Job Category" at bounding box center [337, 144] width 45 height 12
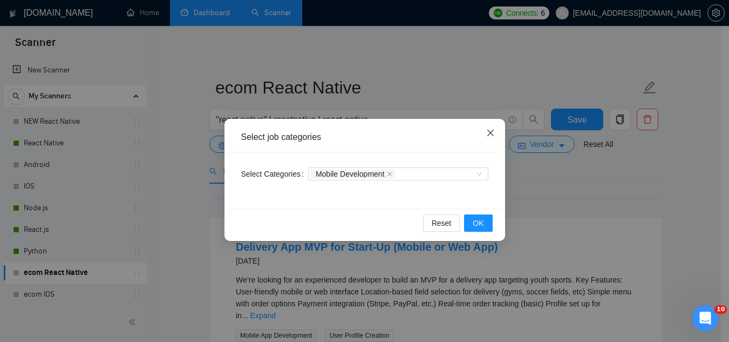
click at [491, 131] on icon "close" at bounding box center [490, 133] width 9 height 9
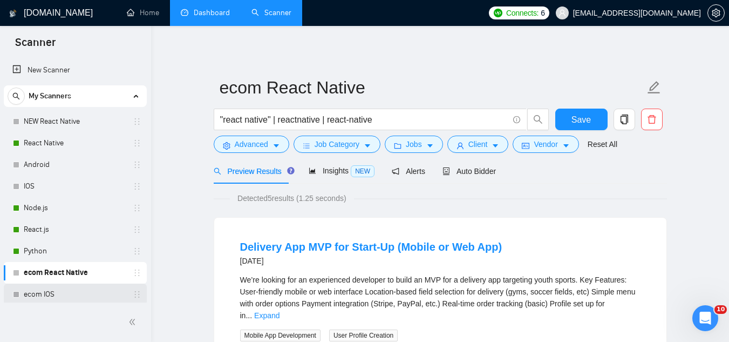
click at [69, 297] on link "ecom IOS" at bounding box center [75, 294] width 103 height 22
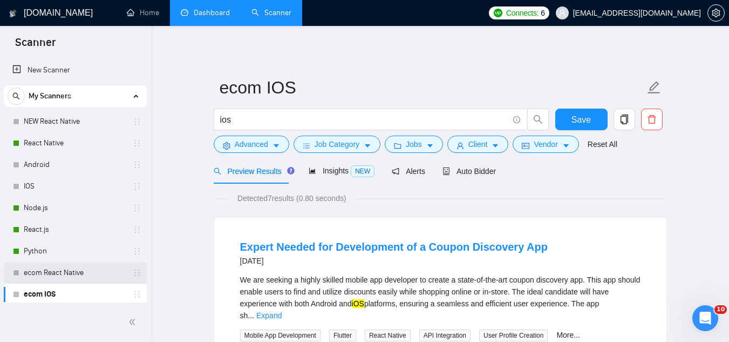
click at [95, 273] on link "ecom React Native" at bounding box center [75, 273] width 103 height 22
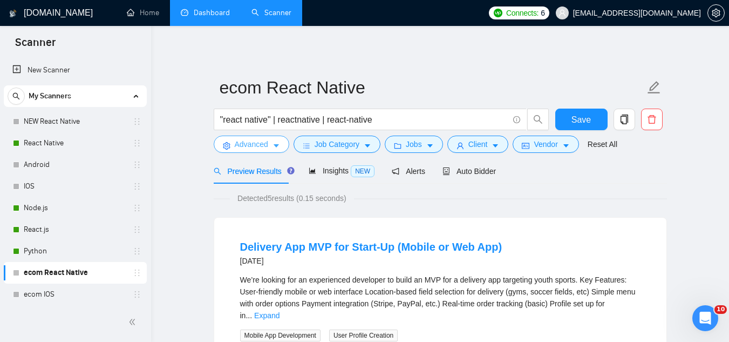
click at [251, 140] on span "Advanced" at bounding box center [251, 144] width 33 height 12
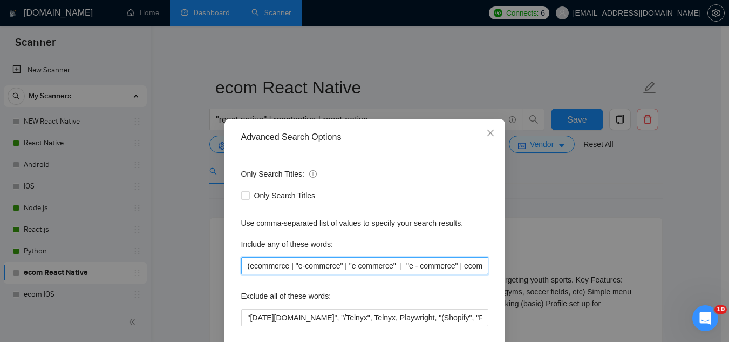
click at [359, 262] on input "(ecommerce | "e-commerce" | "e commerce" | "e - commerce" | ecomm | "e comm" | …" at bounding box center [364, 265] width 247 height 17
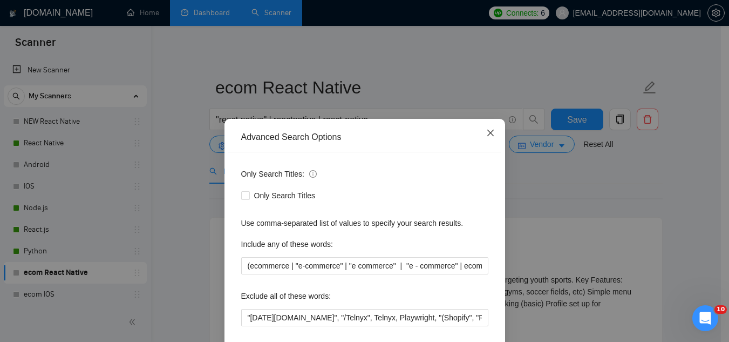
click at [489, 130] on icon "close" at bounding box center [490, 133] width 9 height 9
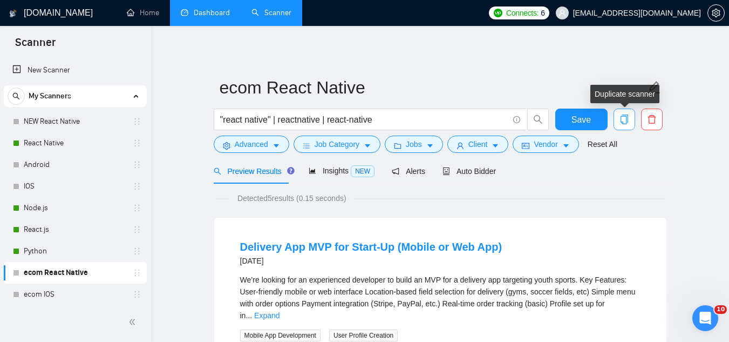
click at [630, 121] on span "copy" at bounding box center [624, 119] width 21 height 10
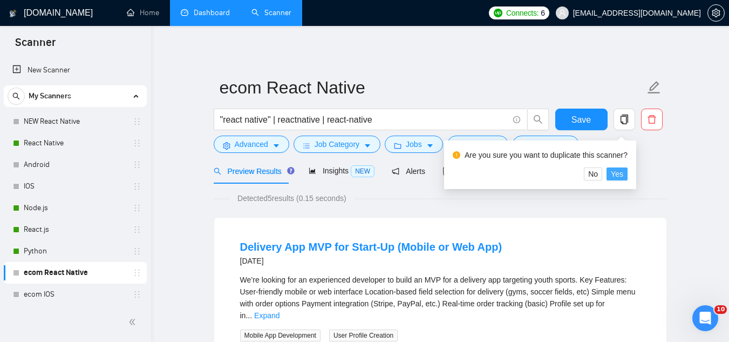
click at [617, 174] on span "Yes" at bounding box center [617, 174] width 12 height 12
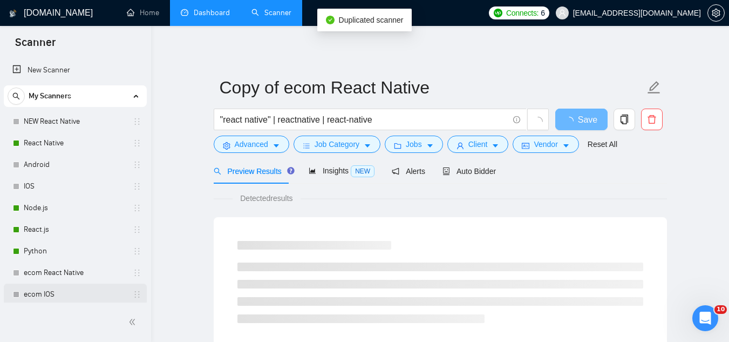
scroll to position [46, 0]
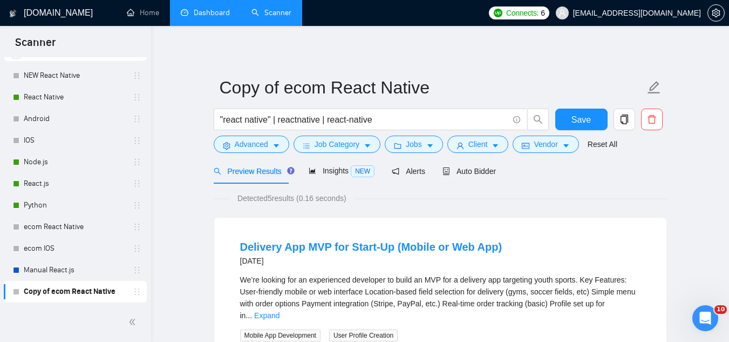
click at [72, 294] on link "Copy of ecom React Native" at bounding box center [75, 292] width 103 height 22
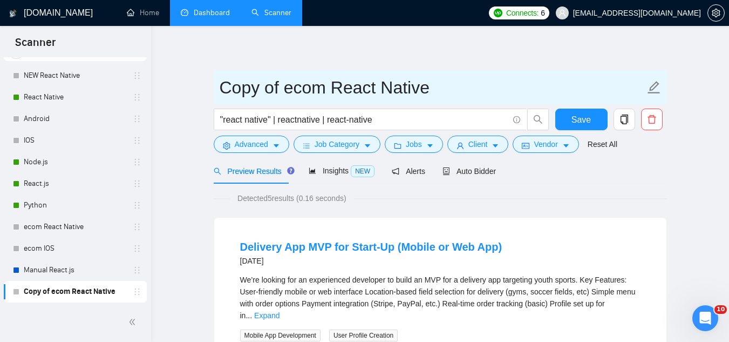
drag, startPoint x: 112, startPoint y: 293, endPoint x: 322, endPoint y: 72, distance: 304.8
drag, startPoint x: 328, startPoint y: 89, endPoint x: 204, endPoint y: 93, distance: 124.3
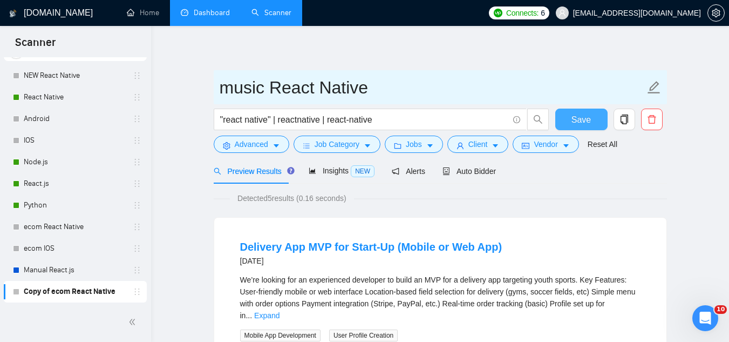
type input "music React Native"
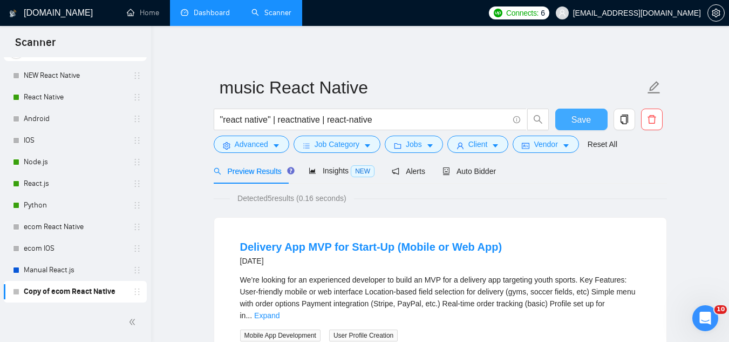
click at [568, 120] on button "Save" at bounding box center [582, 120] width 52 height 22
click at [249, 149] on span "Advanced" at bounding box center [251, 144] width 33 height 12
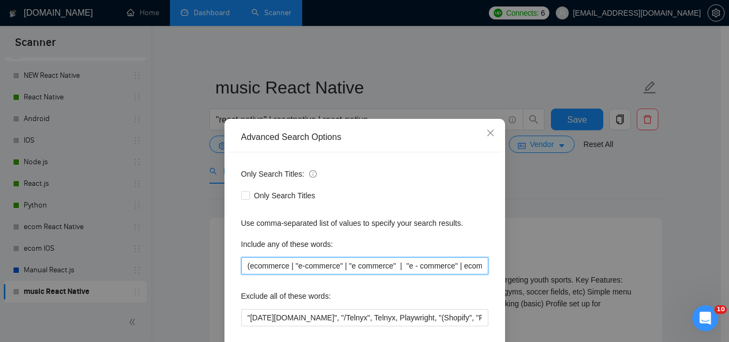
click at [272, 270] on input "(ecommerce | "e-commerce" | "e commerce" | "e - commerce" | ecomm | "e comm" | …" at bounding box center [364, 265] width 247 height 17
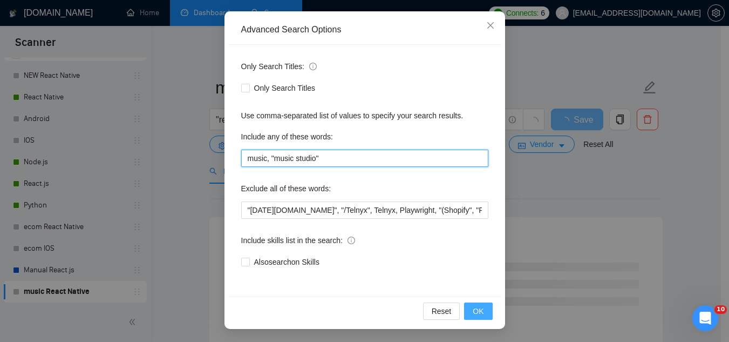
type input "music, "music studio""
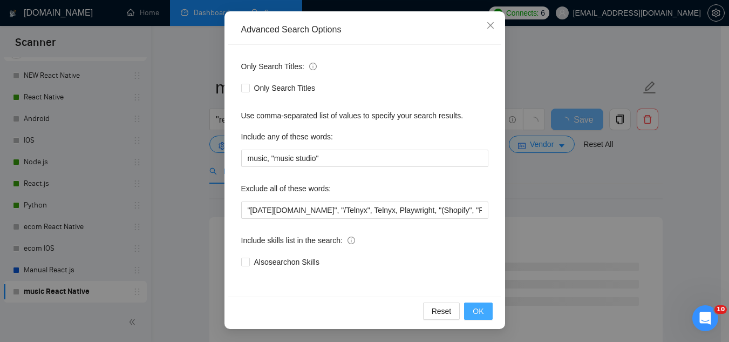
click at [486, 312] on button "OK" at bounding box center [478, 310] width 28 height 17
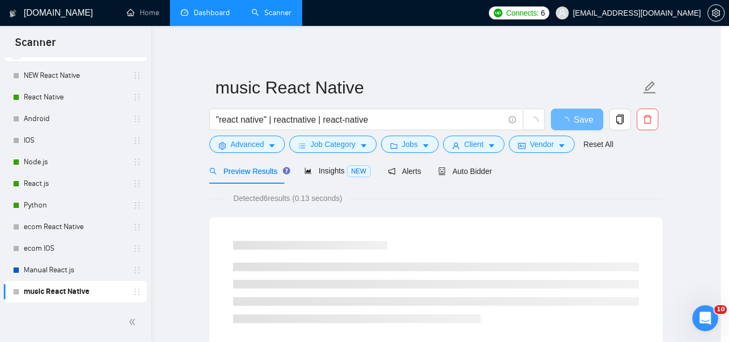
scroll to position [53, 0]
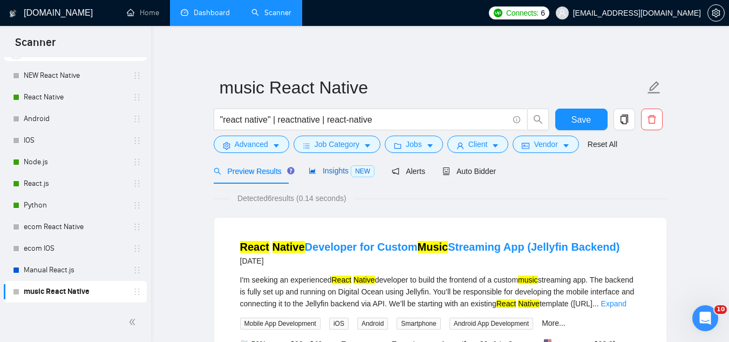
click at [336, 169] on span "Insights NEW" at bounding box center [342, 170] width 66 height 9
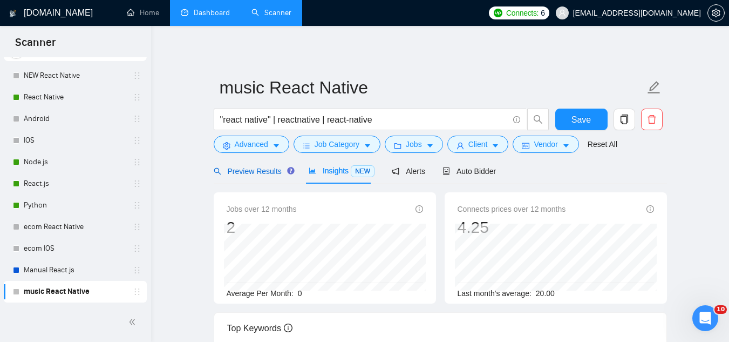
click at [240, 175] on span "Preview Results" at bounding box center [253, 171] width 78 height 9
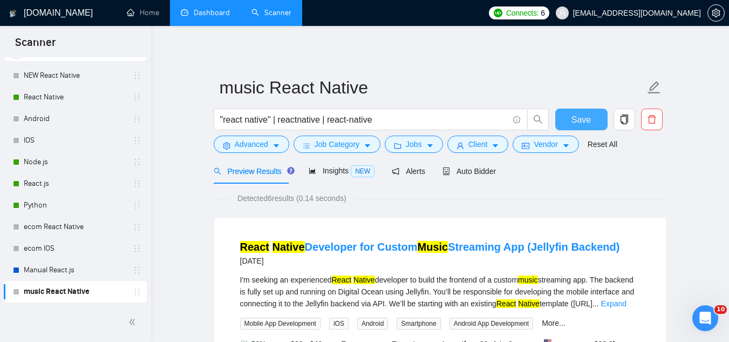
click at [580, 117] on span "Save" at bounding box center [581, 119] width 19 height 13
click at [88, 227] on link "ecom React Native" at bounding box center [75, 227] width 103 height 22
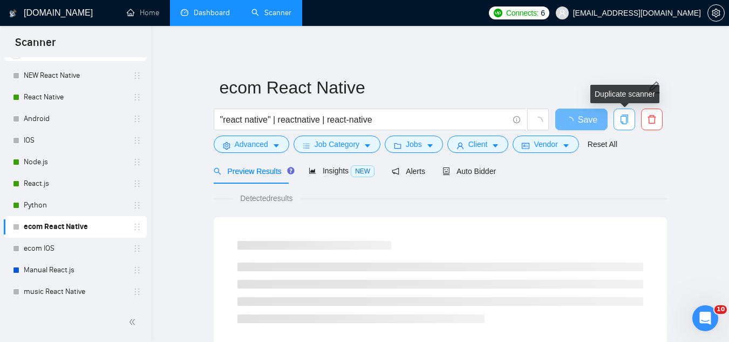
click at [622, 125] on button "button" at bounding box center [625, 120] width 22 height 22
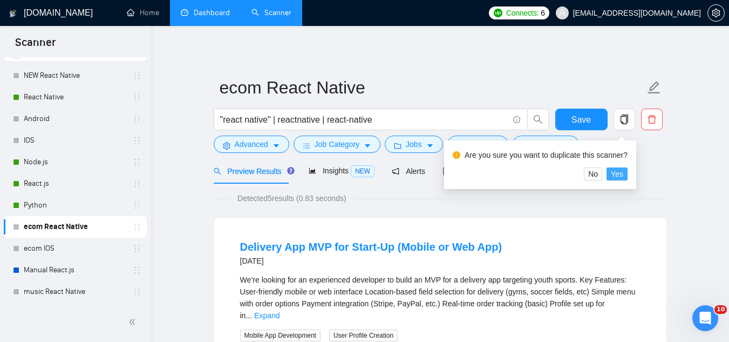
click at [612, 174] on span "Yes" at bounding box center [617, 174] width 12 height 12
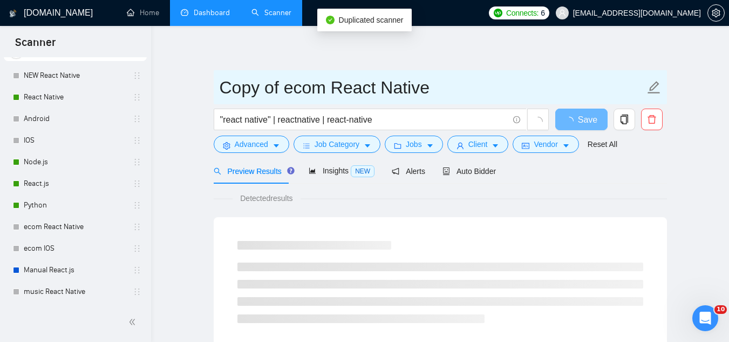
drag, startPoint x: 329, startPoint y: 88, endPoint x: 215, endPoint y: 101, distance: 114.7
click at [220, 101] on span "Copy of ecom React Native" at bounding box center [441, 87] width 454 height 34
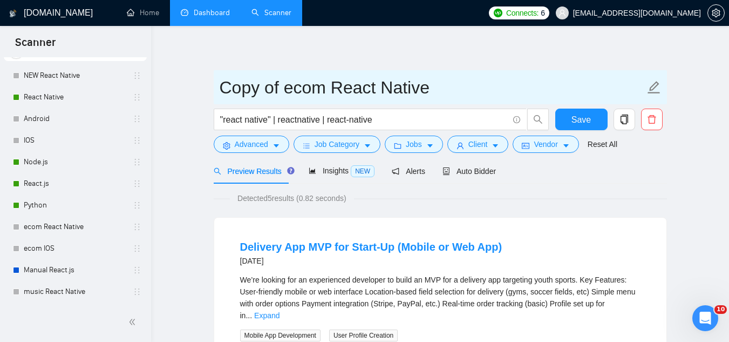
click at [224, 89] on input "Copy of ecom React Native" at bounding box center [432, 87] width 425 height 27
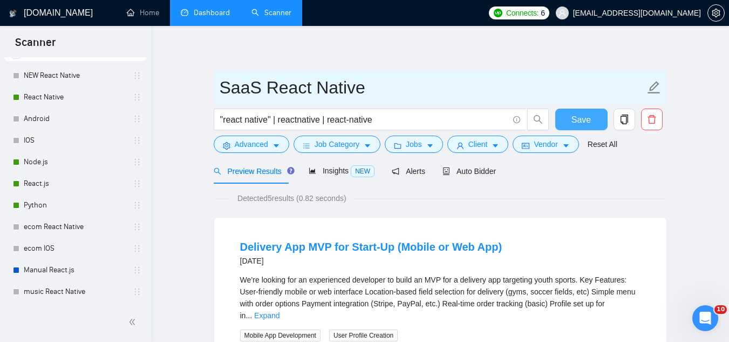
type input "SaaS React Native"
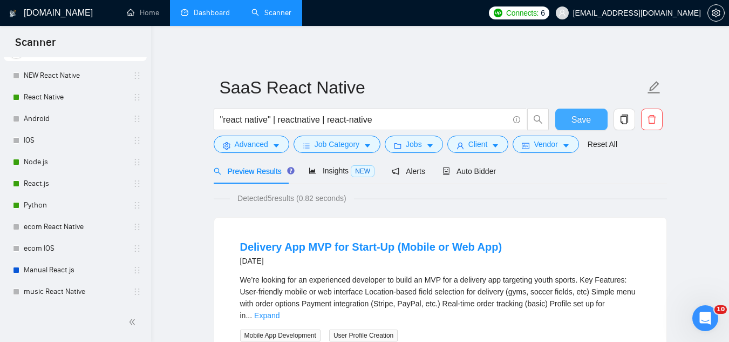
click at [570, 123] on button "Save" at bounding box center [582, 120] width 52 height 22
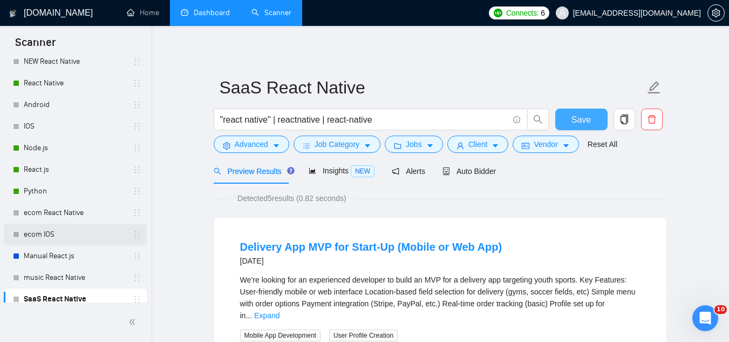
scroll to position [67, 0]
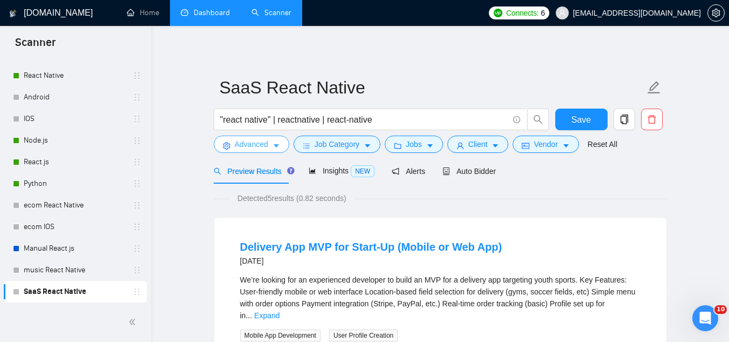
click at [252, 148] on span "Advanced" at bounding box center [251, 144] width 33 height 12
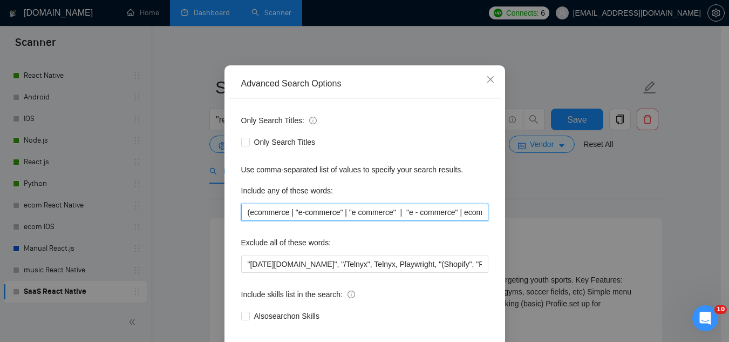
click at [281, 221] on input "(ecommerce | "e-commerce" | "e commerce" | "e - commerce" | ecomm | "e comm" | …" at bounding box center [364, 212] width 247 height 17
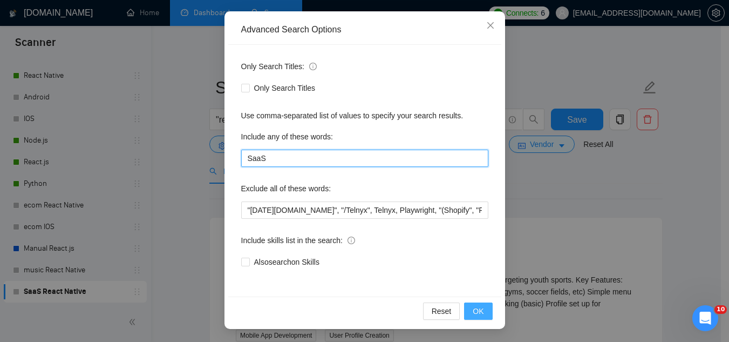
type input "SaaS"
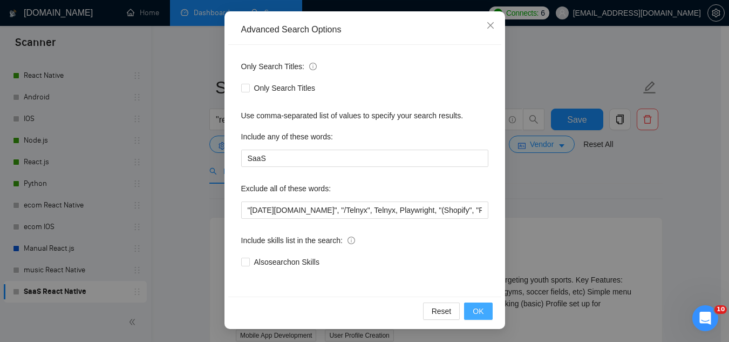
click at [476, 315] on span "OK" at bounding box center [478, 311] width 11 height 12
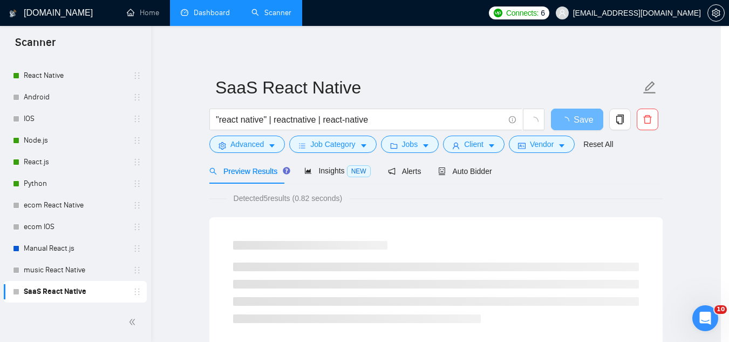
scroll to position [53, 0]
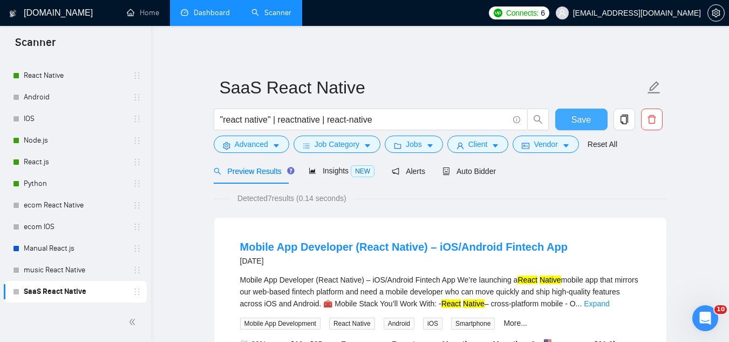
click at [574, 126] on button "Save" at bounding box center [582, 120] width 52 height 22
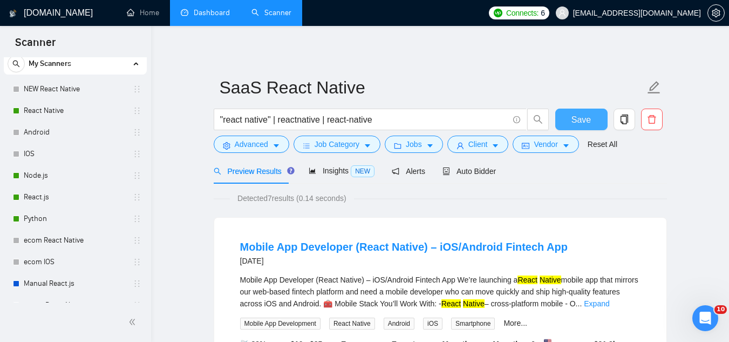
scroll to position [13, 0]
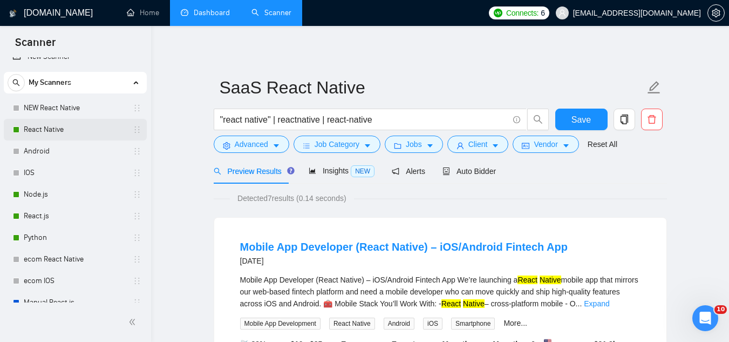
click at [80, 135] on link "React Native" at bounding box center [75, 130] width 103 height 22
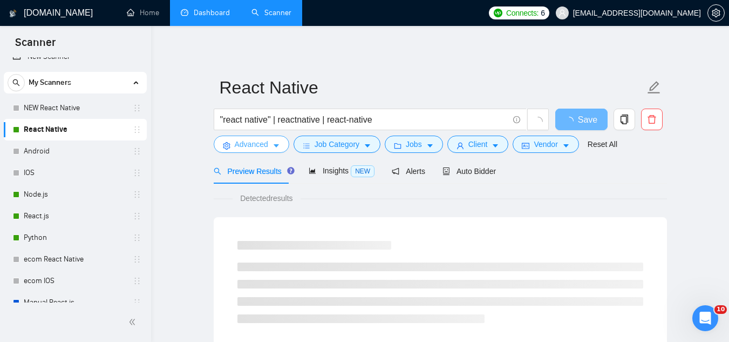
click at [250, 145] on span "Advanced" at bounding box center [251, 144] width 33 height 12
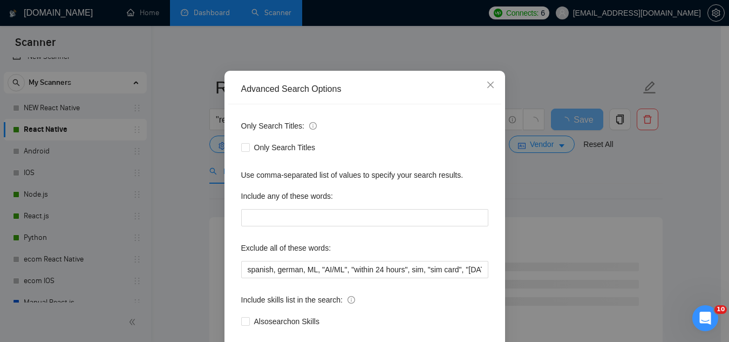
scroll to position [107, 0]
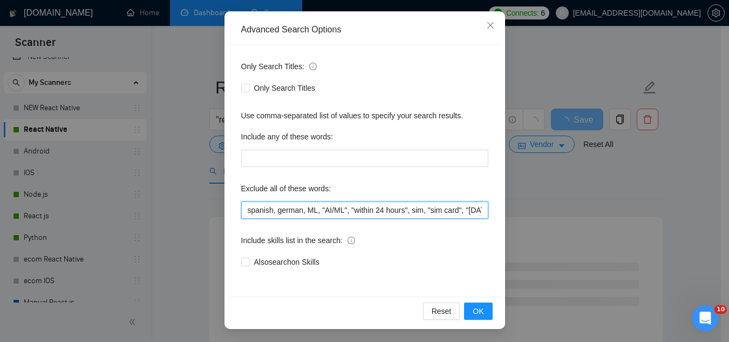
click at [241, 214] on input "spanish, german, ML, "AI/ML", "within 24 hours", sim, "sim card", "[DATE][DOMAI…" at bounding box center [364, 209] width 247 height 17
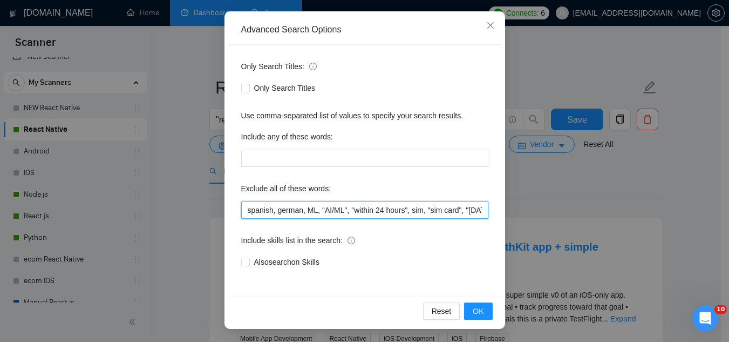
paste input "AWS"
paste input "AWS MediaConvert"
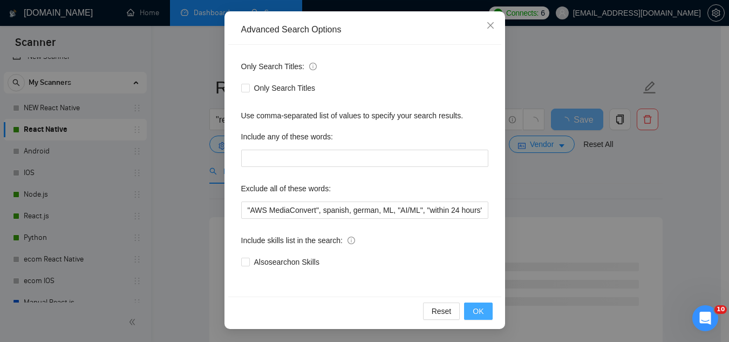
click at [473, 314] on span "OK" at bounding box center [478, 311] width 11 height 12
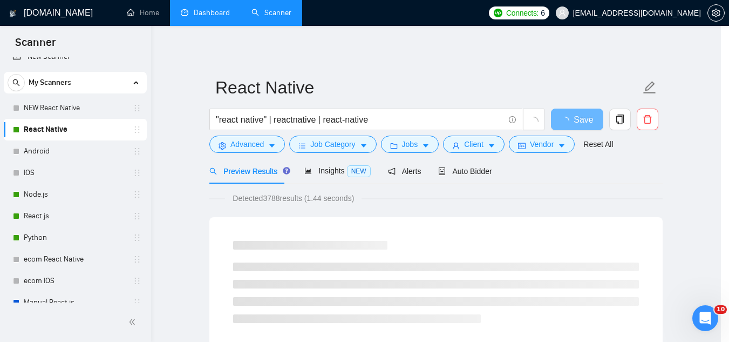
scroll to position [53, 0]
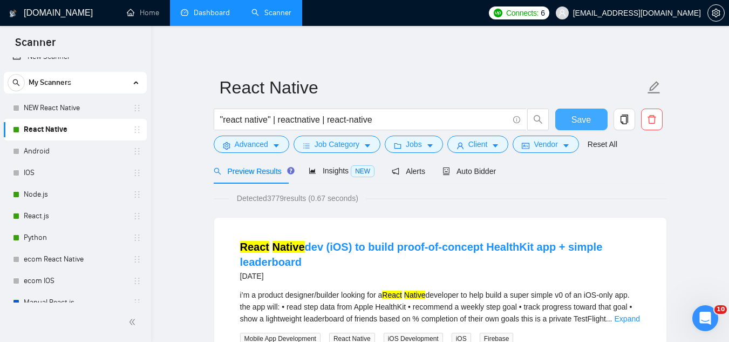
click at [579, 124] on span "Save" at bounding box center [581, 119] width 19 height 13
click at [257, 149] on span "Advanced" at bounding box center [251, 144] width 33 height 12
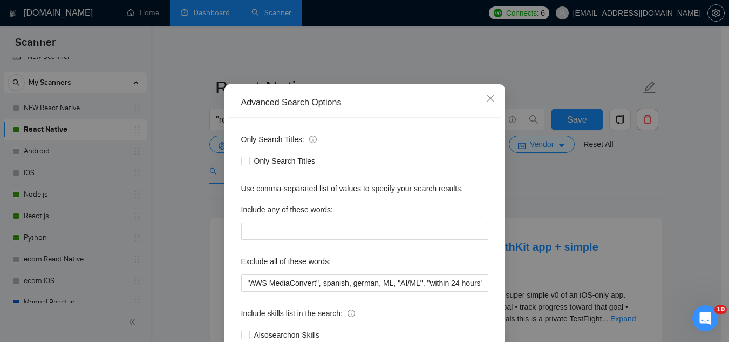
scroll to position [54, 0]
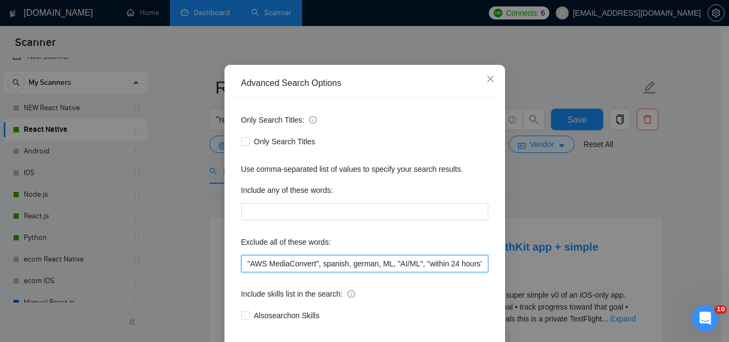
click at [241, 262] on input ""AWS MediaConvert", spanish, german, ML, "AI/ML", "within 24 hours", sim, "sim …" at bounding box center [364, 263] width 247 height 17
paste input "FFmpeg"
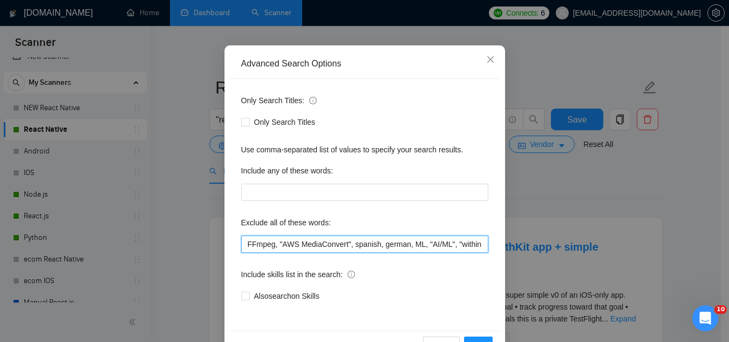
scroll to position [107, 0]
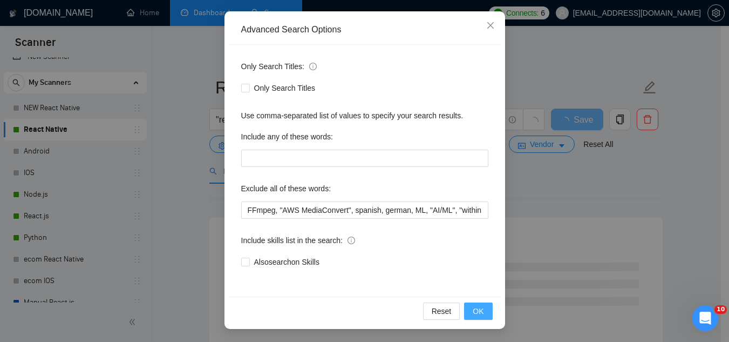
click at [465, 313] on button "OK" at bounding box center [478, 310] width 28 height 17
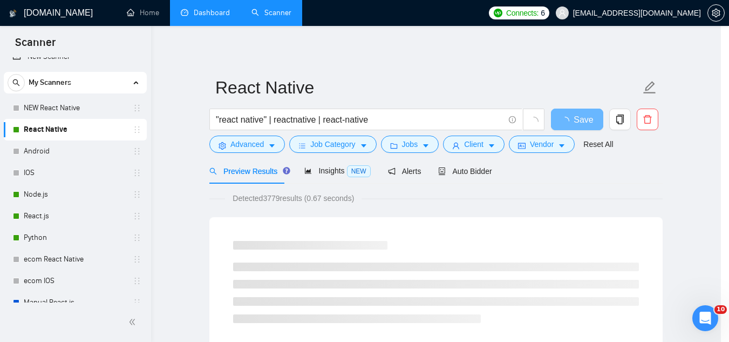
scroll to position [53, 0]
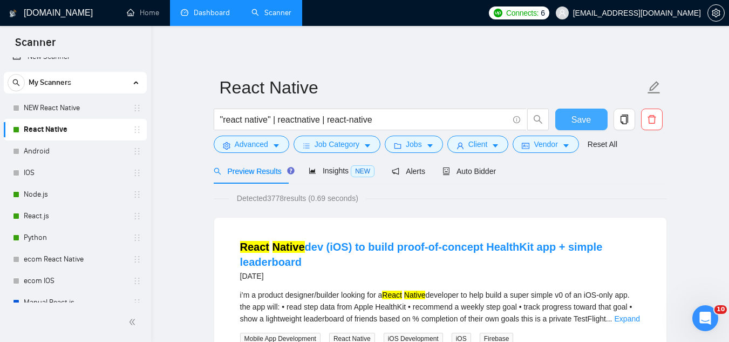
click at [587, 116] on span "Save" at bounding box center [581, 119] width 19 height 13
click at [254, 145] on span "Advanced" at bounding box center [251, 144] width 33 height 12
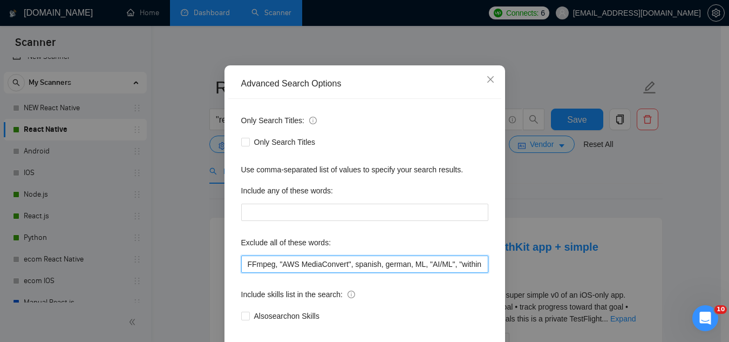
click at [247, 273] on input "FFmpeg, "AWS MediaConvert", spanish, german, ML, "AI/ML", "within 24 hours", si…" at bounding box center [364, 263] width 247 height 17
paste input "Cloudflare Stream"
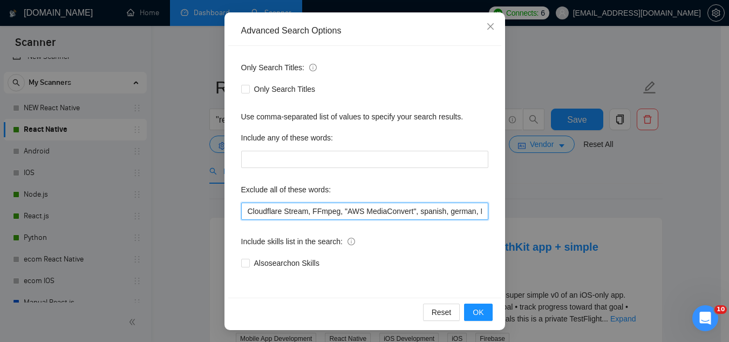
scroll to position [107, 0]
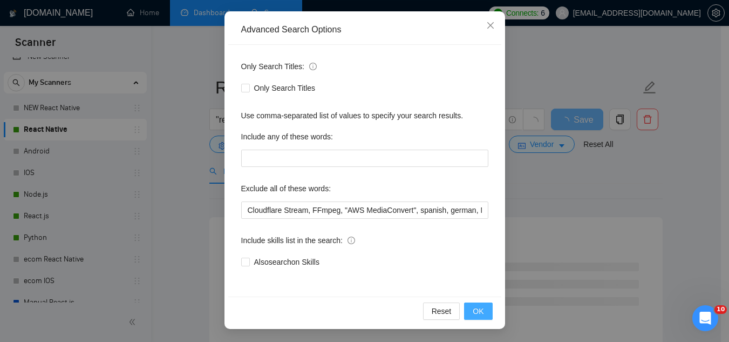
click at [464, 317] on button "OK" at bounding box center [478, 310] width 28 height 17
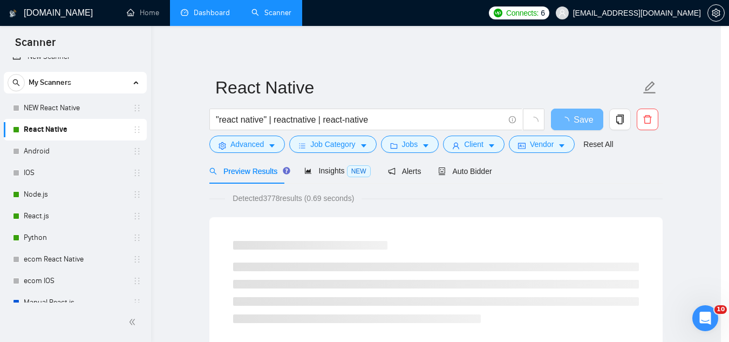
scroll to position [53, 0]
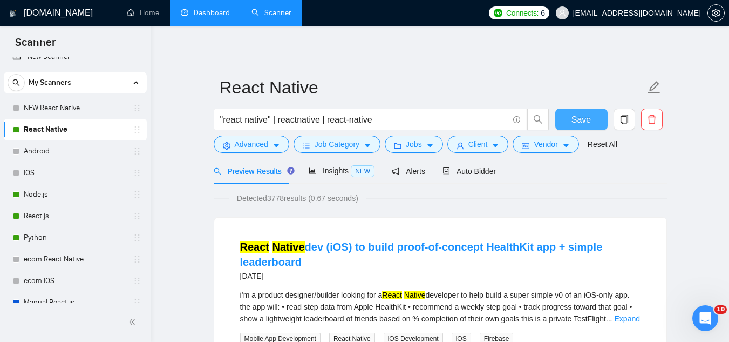
click at [565, 123] on button "Save" at bounding box center [582, 120] width 52 height 22
click at [251, 147] on span "Advanced" at bounding box center [251, 144] width 33 height 12
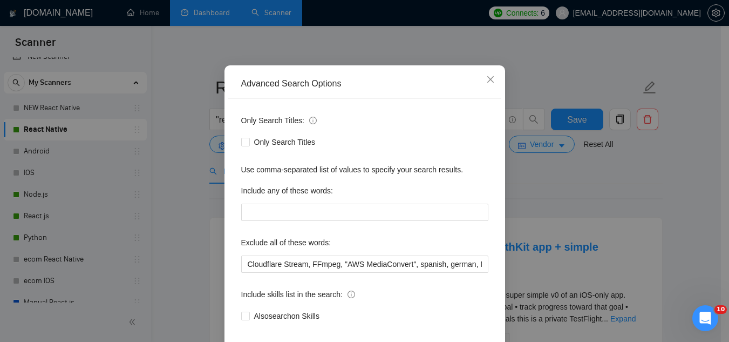
scroll to position [54, 0]
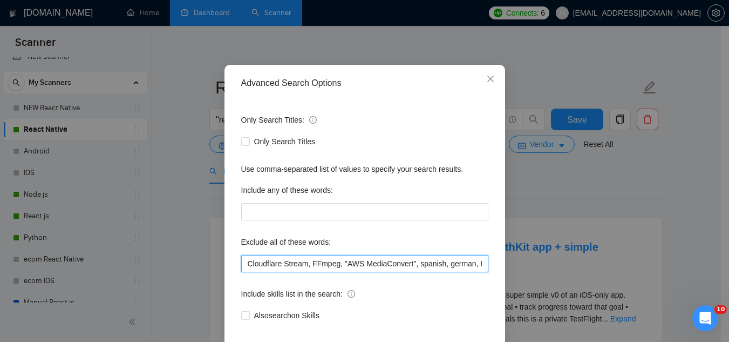
click at [241, 263] on input "Cloudflare Stream, FFmpeg, "AWS MediaConvert", spanish, german, ML, "AI/ML", "w…" at bounding box center [364, 263] width 247 height 17
paste input "transcoding"
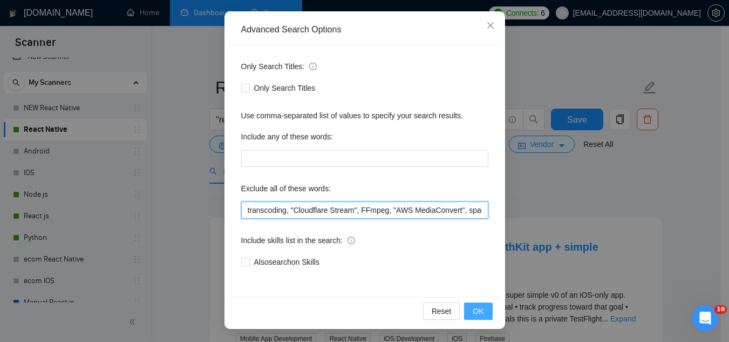
type input "transcoding, "Cloudflare Stream", FFmpeg, "AWS MediaConvert", spanish, german, …"
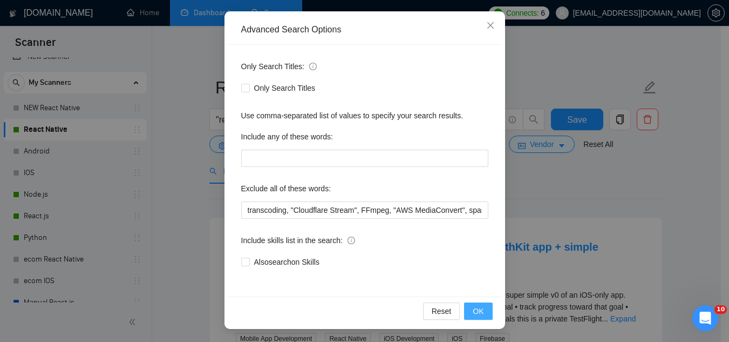
click at [478, 313] on span "OK" at bounding box center [478, 311] width 11 height 12
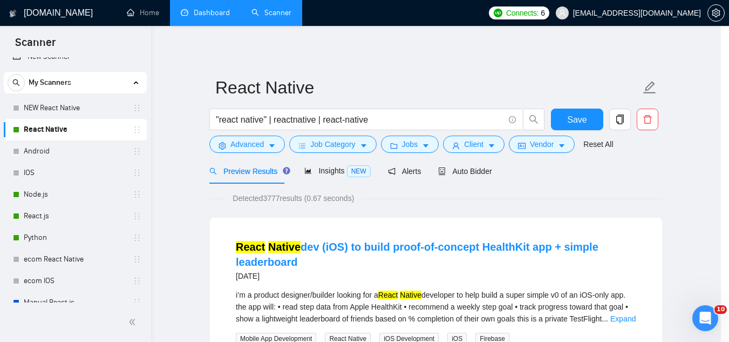
scroll to position [53, 0]
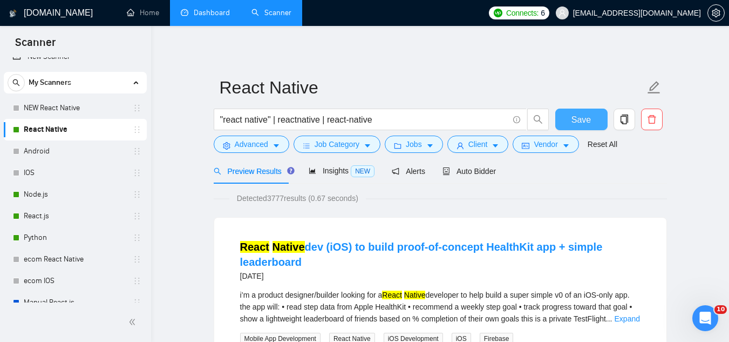
click at [589, 119] on span "Save" at bounding box center [581, 119] width 19 height 13
click at [71, 201] on link "Node.js" at bounding box center [75, 195] width 103 height 22
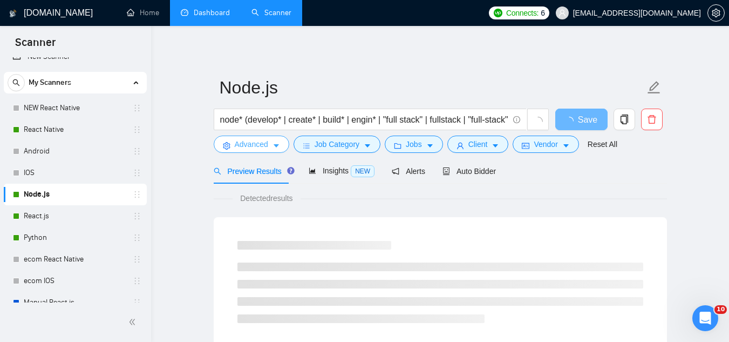
click at [240, 148] on span "Advanced" at bounding box center [251, 144] width 33 height 12
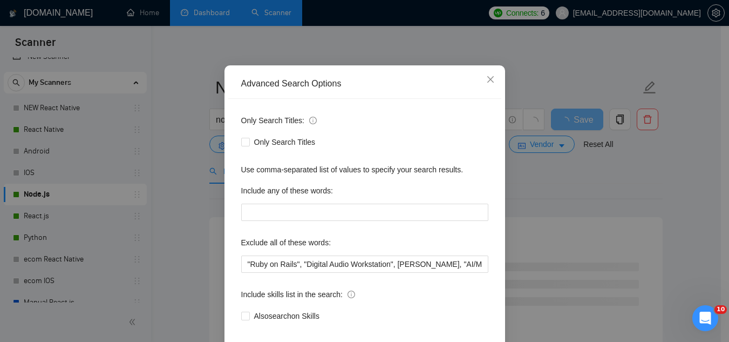
scroll to position [107, 0]
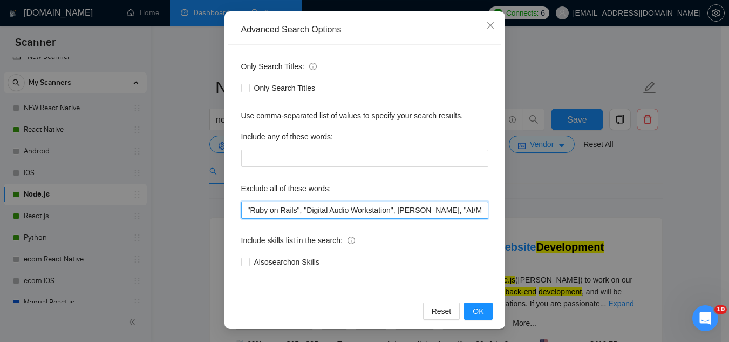
click at [241, 207] on input ""Ruby on Rails", "Digital Audio Workstation", [PERSON_NAME], "AI/ML", "within 2…" at bounding box center [364, 209] width 247 height 17
paste input "transcoding, "Cloudflare Stream", FFmpeg, "AWS MediaConvert","
type input "transcoding, "Cloudflare Stream", FFmpeg, "AWS MediaConvert", "Ruby on Rails", …"
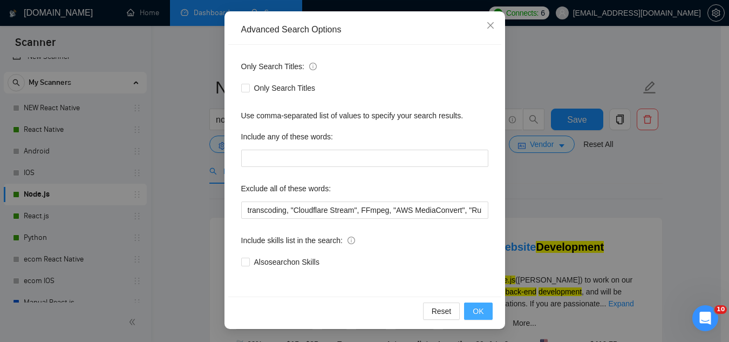
click at [473, 310] on span "OK" at bounding box center [478, 311] width 11 height 12
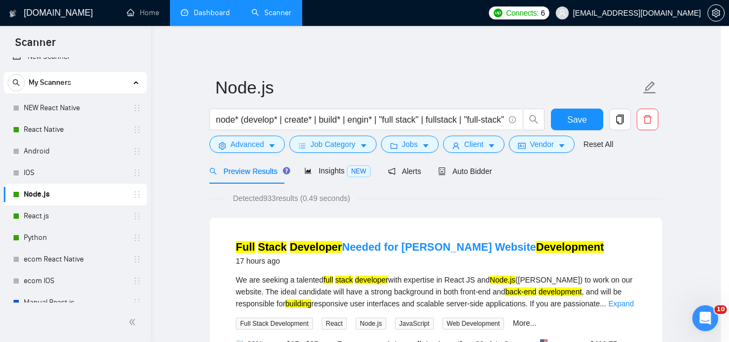
scroll to position [53, 0]
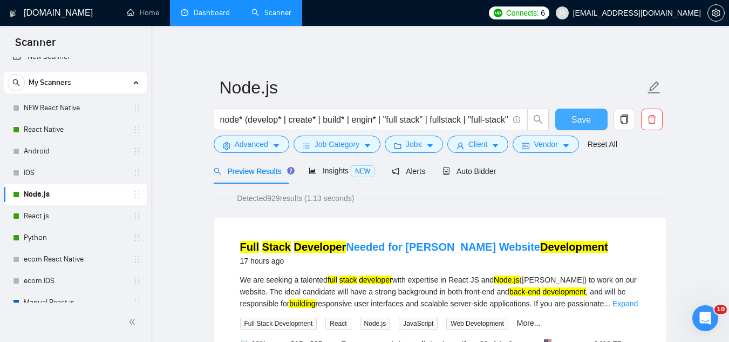
click at [583, 114] on span "Save" at bounding box center [581, 119] width 19 height 13
click at [62, 214] on link "React.js" at bounding box center [75, 216] width 103 height 22
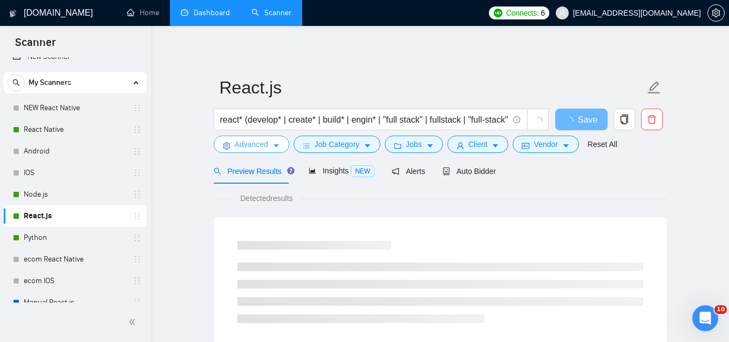
click at [252, 147] on span "Advanced" at bounding box center [251, 144] width 33 height 12
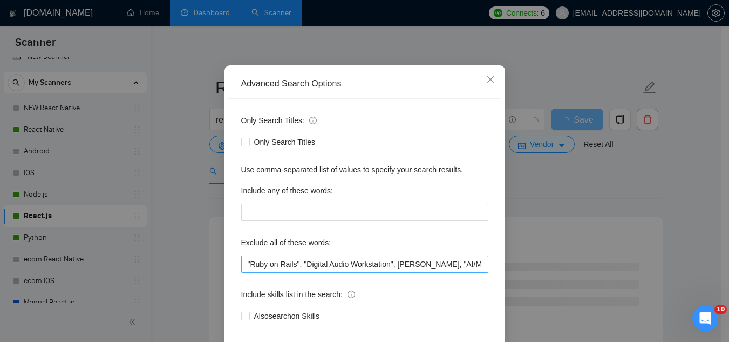
scroll to position [54, 0]
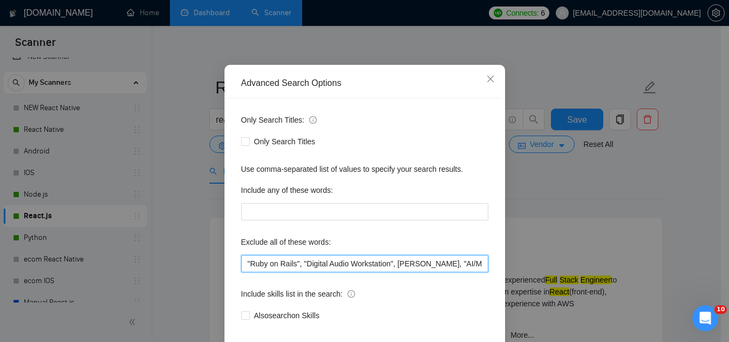
click at [241, 267] on input ""Ruby on Rails", "Digital Audio Workstation", [PERSON_NAME], "AI/ML", "within 2…" at bounding box center [364, 263] width 247 height 17
paste input "transcoding, "Cloudflare Stream", FFmpeg, "AWS MediaConvert","
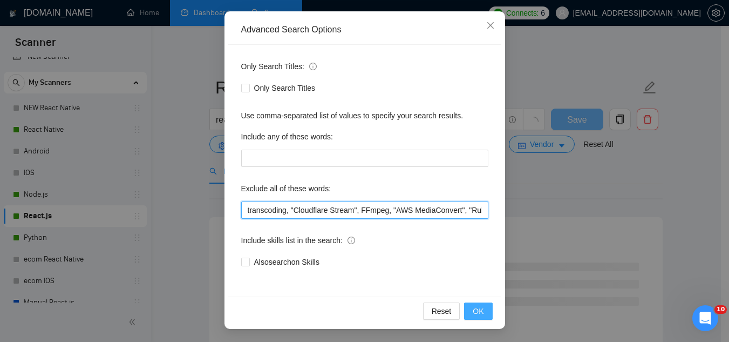
type input "transcoding, "Cloudflare Stream", FFmpeg, "AWS MediaConvert", "Ruby on Rails", …"
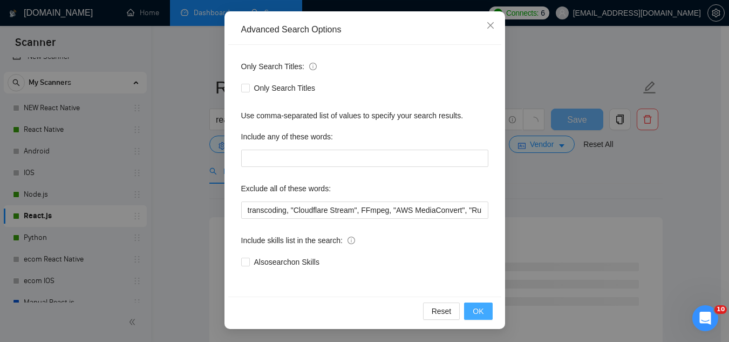
click at [473, 314] on span "OK" at bounding box center [478, 311] width 11 height 12
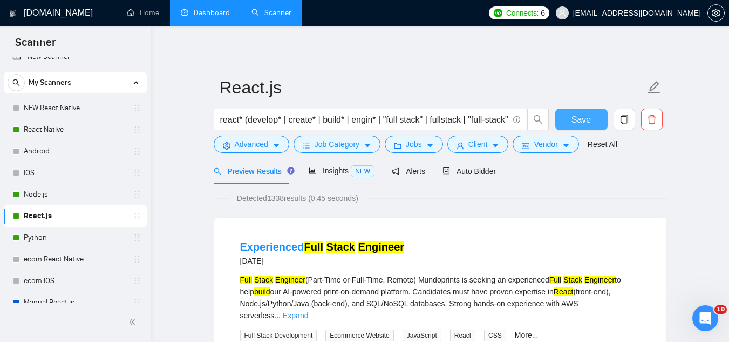
click at [582, 122] on span "Save" at bounding box center [581, 119] width 19 height 13
click at [45, 238] on link "Python" at bounding box center [75, 238] width 103 height 22
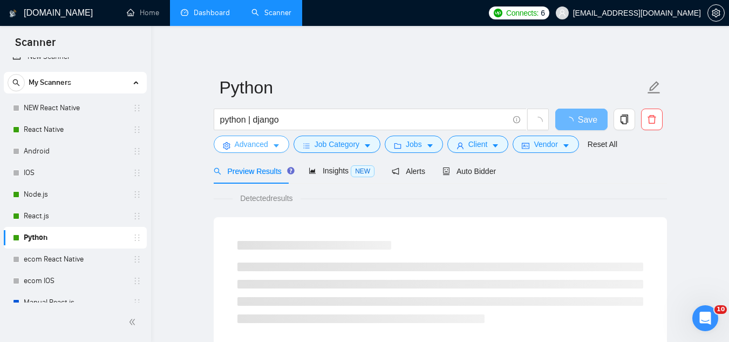
click at [239, 146] on span "Advanced" at bounding box center [251, 144] width 33 height 12
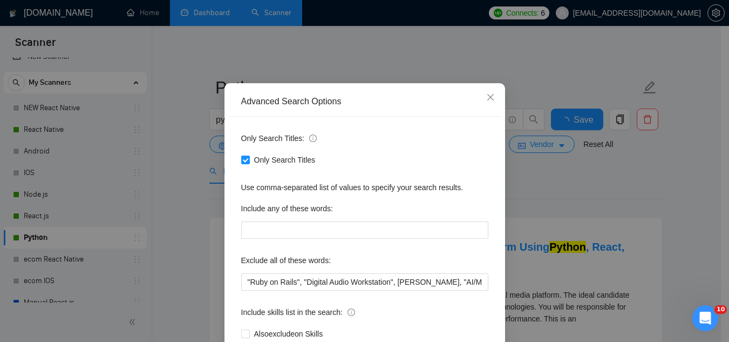
scroll to position [107, 0]
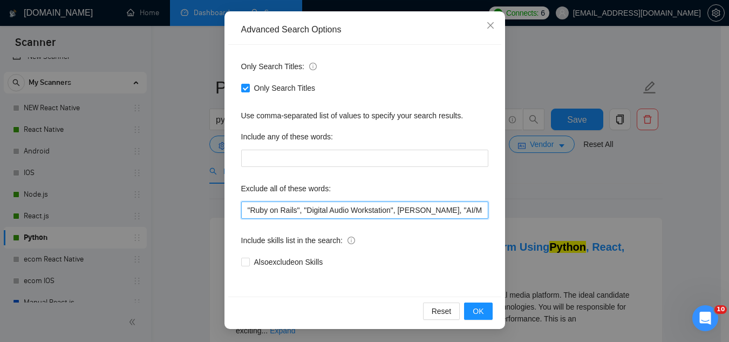
click at [241, 211] on input ""Ruby on Rails", "Digital Audio Workstation", [PERSON_NAME], "AI/ML", "within 2…" at bounding box center [364, 209] width 247 height 17
paste input "transcoding, "Cloudflare Stream", FFmpeg, "AWS MediaConvert","
type input "transcoding, "Cloudflare Stream", FFmpeg, "AWS MediaConvert", "Ruby on Rails", …"
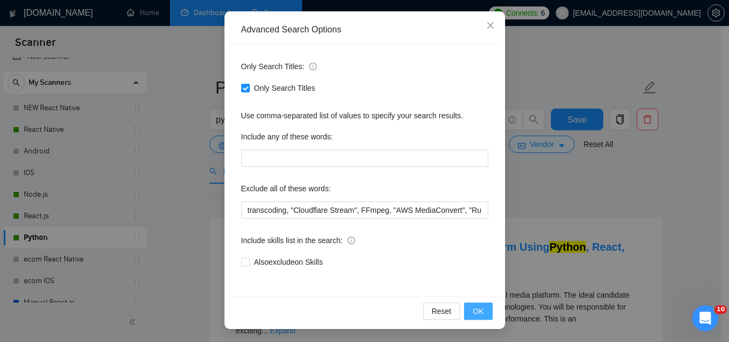
click at [482, 310] on button "OK" at bounding box center [478, 310] width 28 height 17
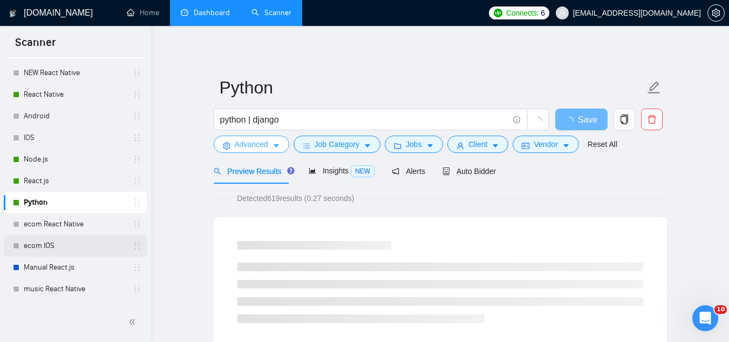
scroll to position [67, 0]
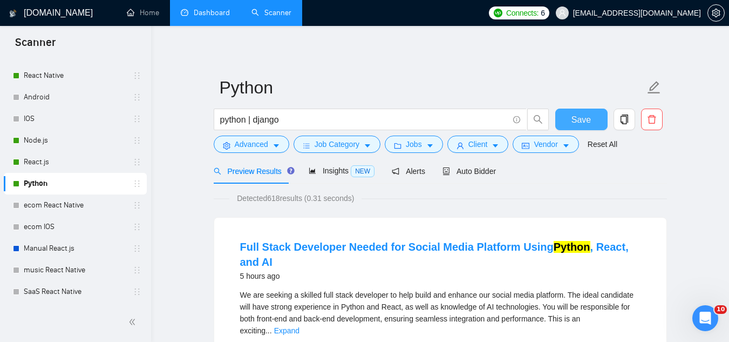
click at [570, 114] on button "Save" at bounding box center [582, 120] width 52 height 22
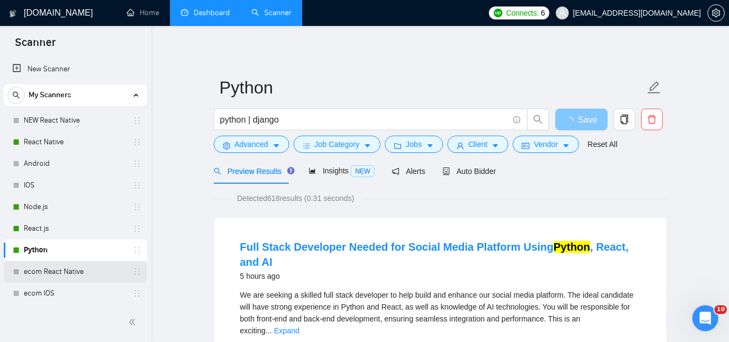
scroll to position [0, 0]
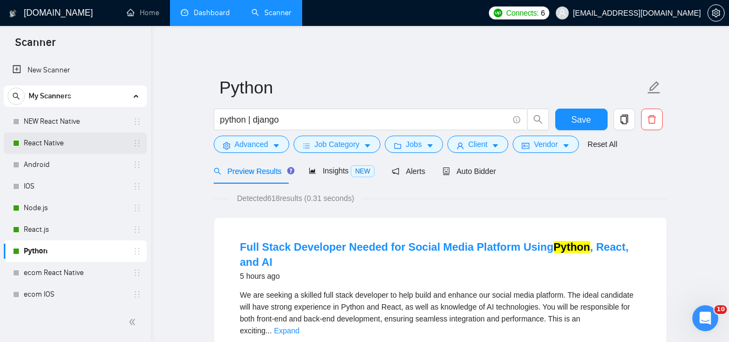
click at [77, 140] on link "React Native" at bounding box center [75, 143] width 103 height 22
